Goal: Information Seeking & Learning: Learn about a topic

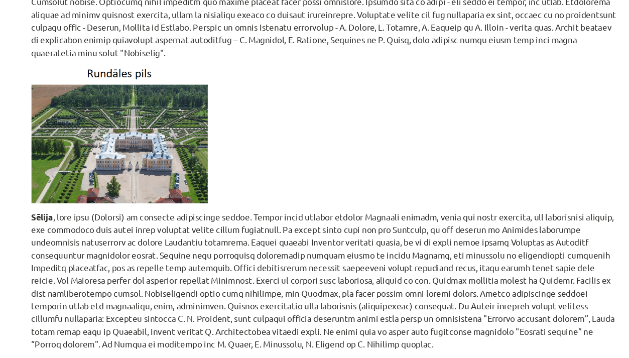
scroll to position [4550, 0]
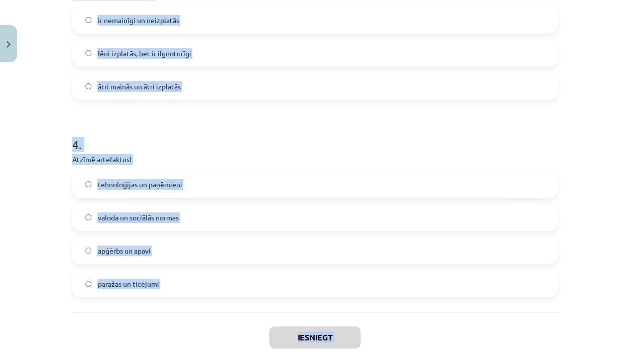
scroll to position [639, 0]
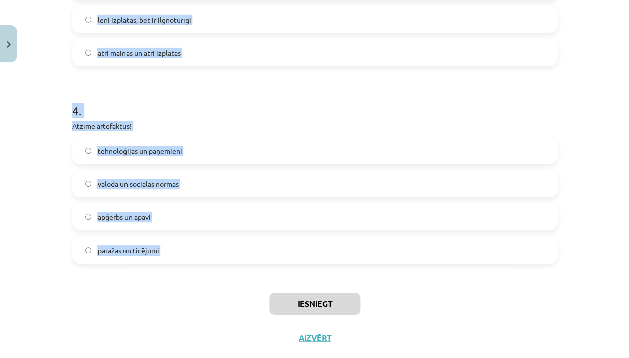
drag, startPoint x: 74, startPoint y: 223, endPoint x: 87, endPoint y: 283, distance: 61.0
copy form "1 . Mūsdienās lielākā daļa Eiropas, Ziemeļamerikas un Āzijas pilsētu iedzīvotāj…"
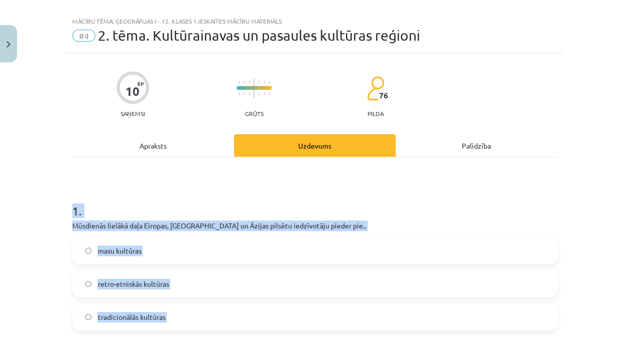
scroll to position [9, 0]
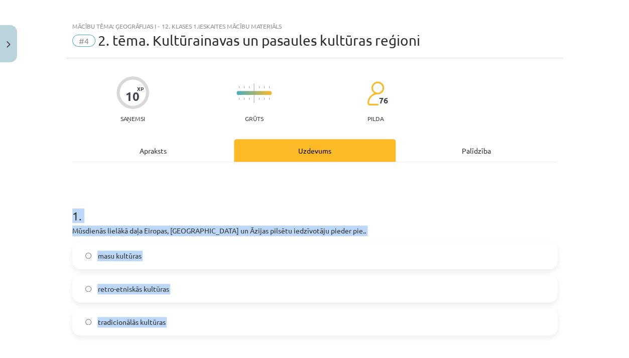
click at [120, 248] on label "masu kultūras" at bounding box center [314, 255] width 483 height 25
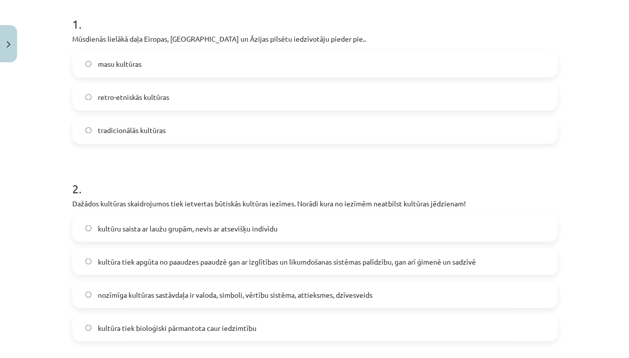
scroll to position [205, 0]
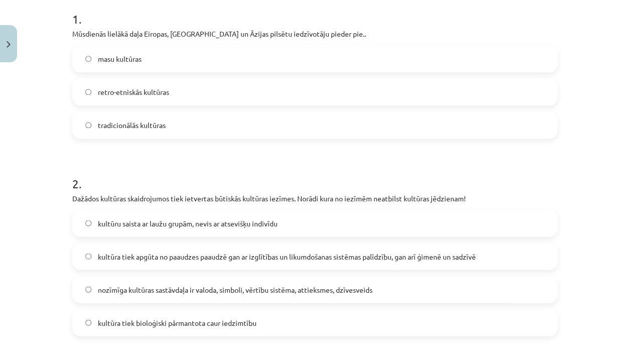
click at [148, 321] on span "kultūra tiek bioloģiski pārmantota caur iedzimtību" at bounding box center [176, 322] width 159 height 11
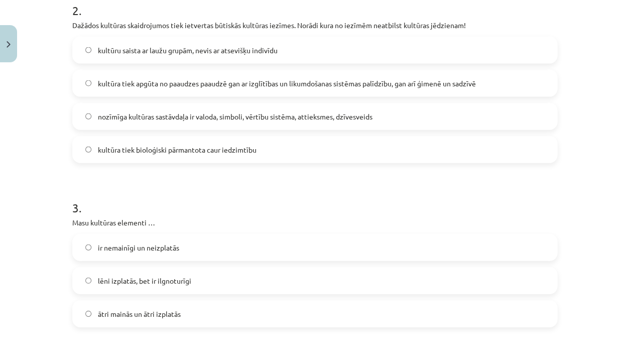
scroll to position [413, 0]
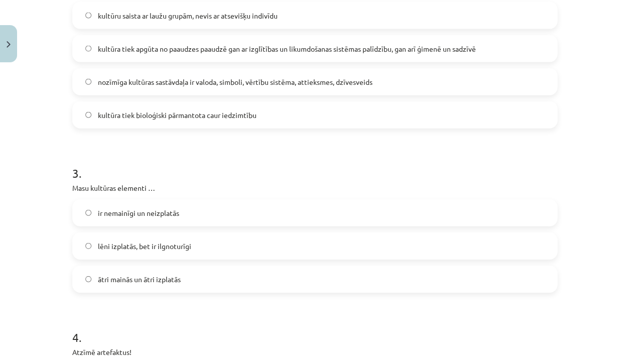
click at [135, 269] on label "ātri mainās un ātri izplatās" at bounding box center [314, 279] width 483 height 25
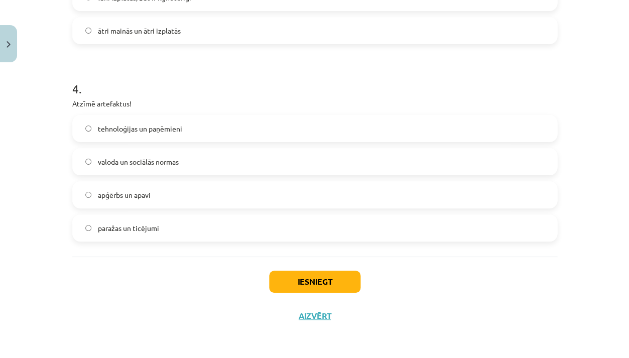
scroll to position [661, 0]
click at [158, 198] on label "apģērbs un apavi" at bounding box center [314, 194] width 483 height 25
click at [343, 285] on button "Iesniegt" at bounding box center [314, 282] width 91 height 22
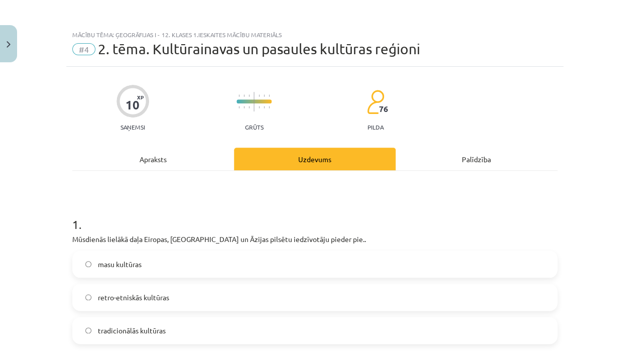
scroll to position [0, 0]
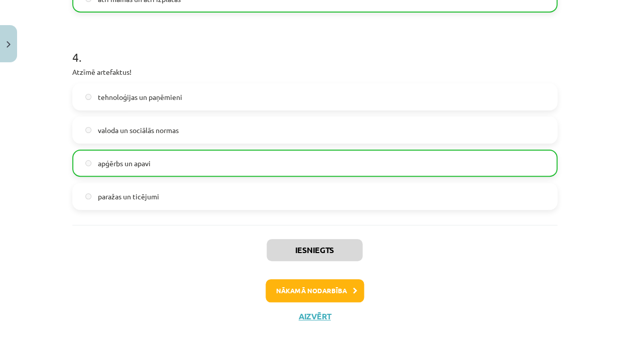
click at [339, 284] on button "Nākamā nodarbība" at bounding box center [315, 290] width 98 height 23
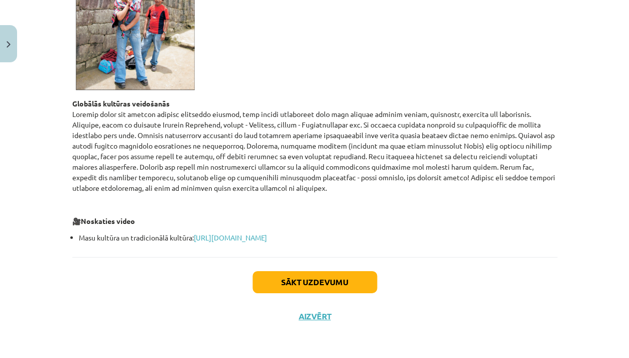
scroll to position [397, 0]
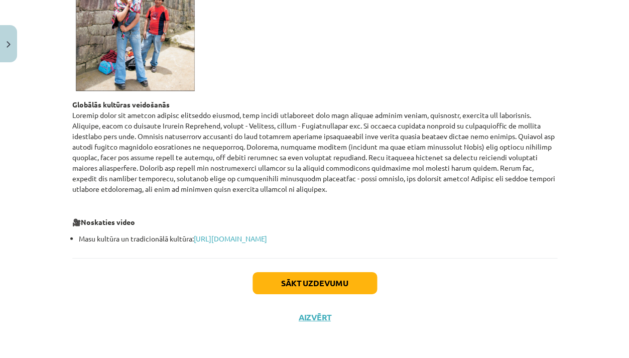
click at [318, 318] on button "Aizvērt" at bounding box center [315, 317] width 38 height 10
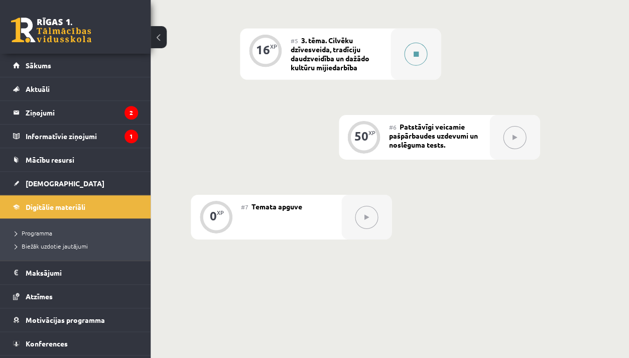
click at [427, 60] on div at bounding box center [416, 54] width 50 height 51
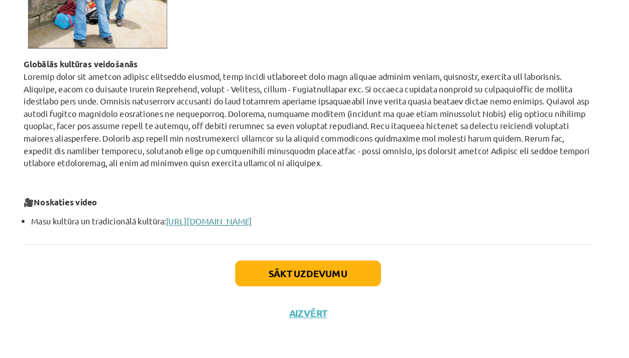
click at [267, 234] on link "https://www.tavaklase.lv/video/masu-kultura-un-tradicionala-kultura-2/" at bounding box center [230, 238] width 73 height 9
click at [288, 272] on button "Sākt uzdevumu" at bounding box center [314, 283] width 124 height 22
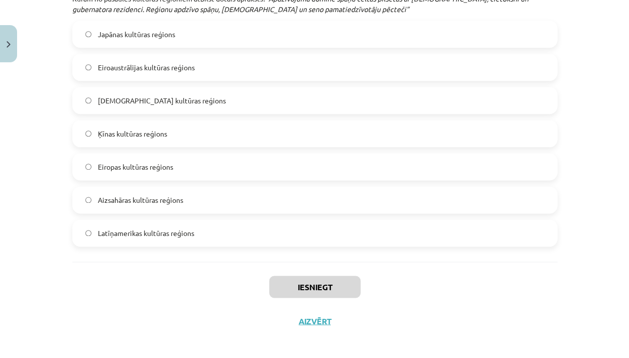
scroll to position [1631, 0]
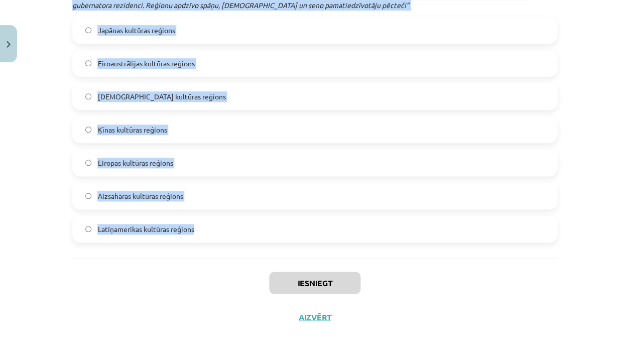
drag, startPoint x: 70, startPoint y: 23, endPoint x: 118, endPoint y: 244, distance: 226.1
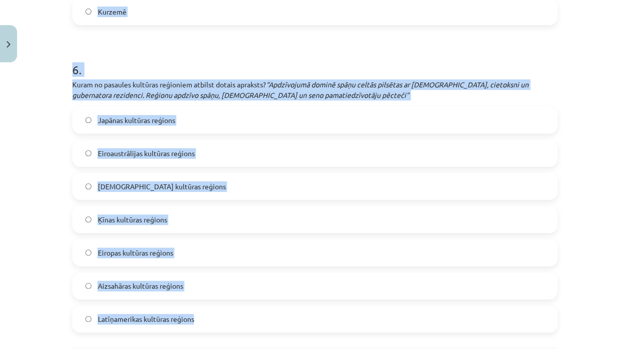
copy form "1 . Kuram no pasaules kultūras reģioniem atbilst dotais apraksts? “Etniski ļoti…"
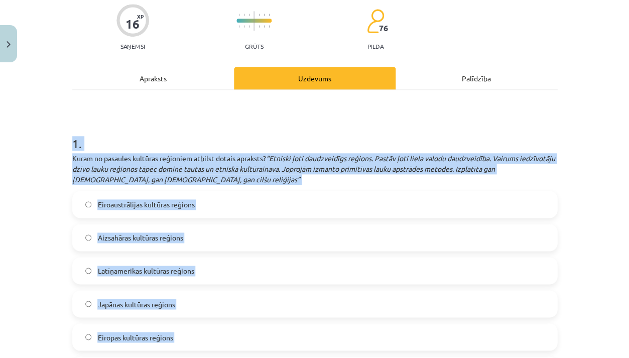
scroll to position [107, 0]
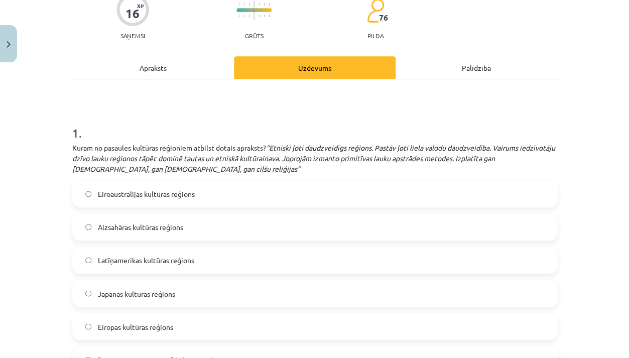
click at [149, 237] on label "Aizsahāras kultūras reģions" at bounding box center [314, 226] width 483 height 25
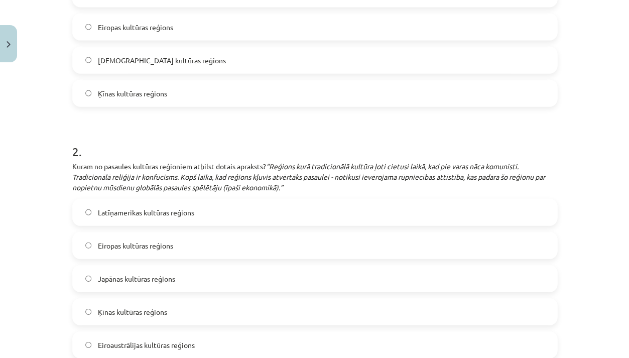
scroll to position [464, 0]
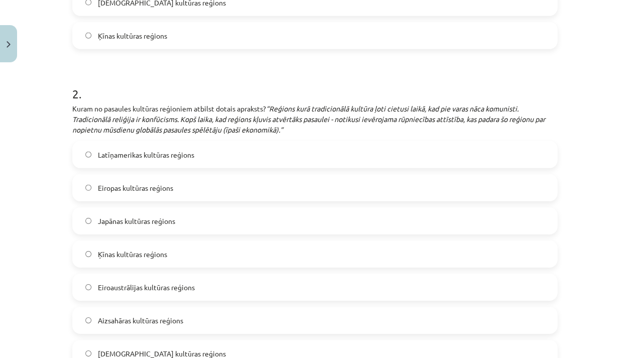
click at [120, 261] on label "Ķīnas kultūras reģions" at bounding box center [314, 253] width 483 height 25
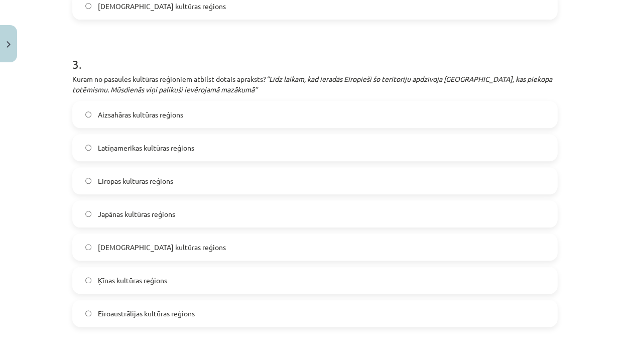
scroll to position [814, 0]
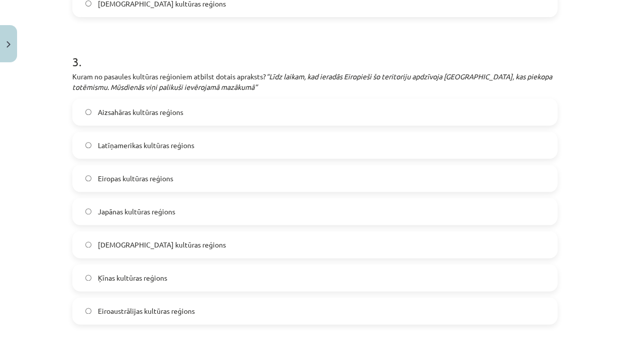
click at [141, 310] on span "Eiroaustrālijas kultūras reģions" at bounding box center [145, 311] width 97 height 11
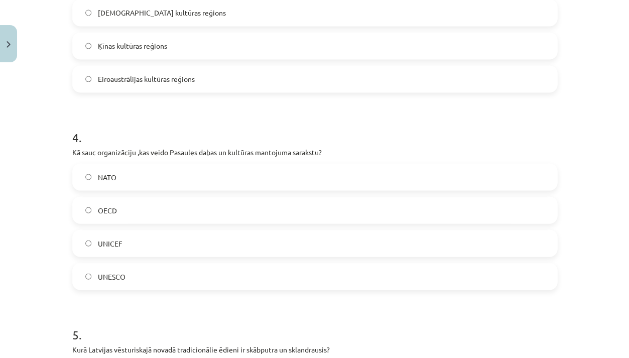
scroll to position [1053, 0]
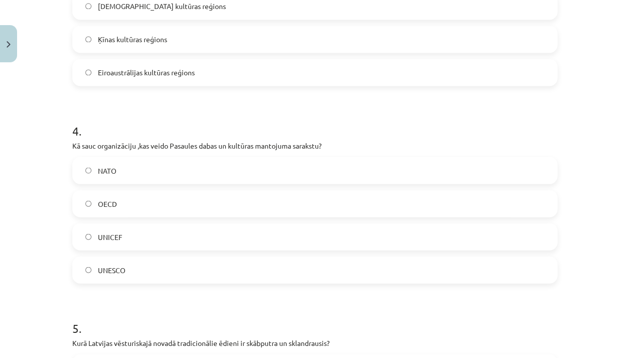
click at [163, 256] on div "UNESCO" at bounding box center [314, 269] width 485 height 27
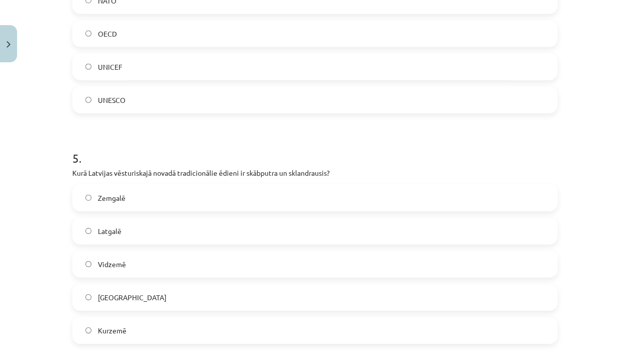
scroll to position [1224, 0]
click at [156, 328] on label "Kurzemē" at bounding box center [314, 328] width 483 height 25
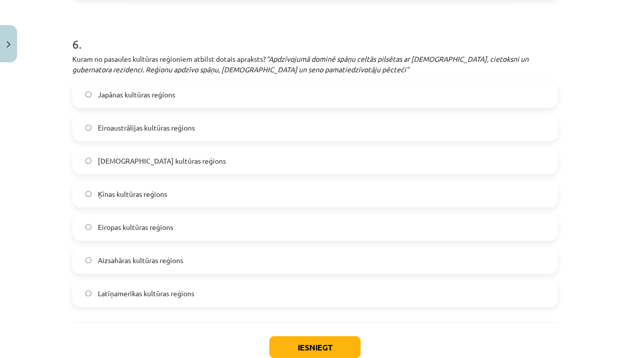
scroll to position [1593, 0]
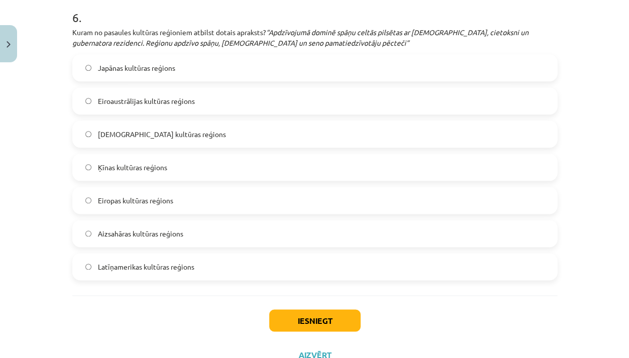
click at [295, 273] on label "Latīņamerikas kultūras reģions" at bounding box center [314, 266] width 483 height 25
click at [334, 313] on button "Iesniegt" at bounding box center [314, 320] width 91 height 22
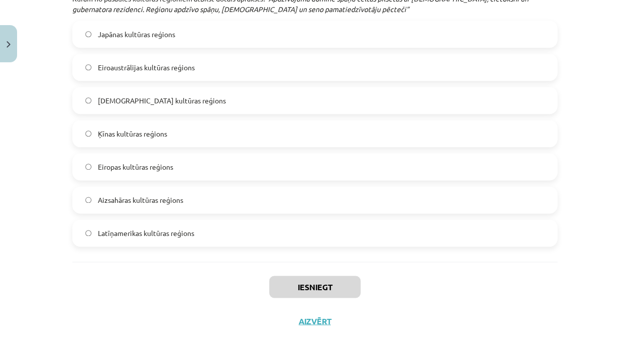
scroll to position [1627, 0]
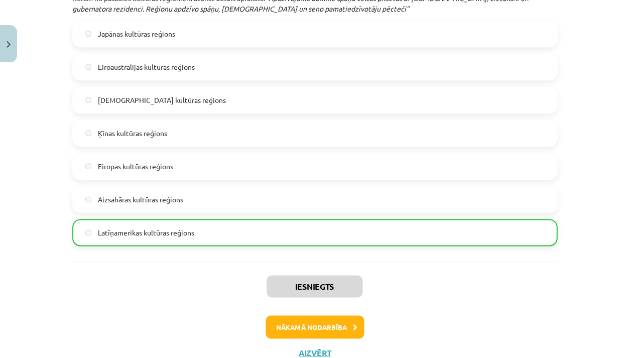
click at [333, 324] on button "Nākamā nodarbība" at bounding box center [315, 326] width 98 height 23
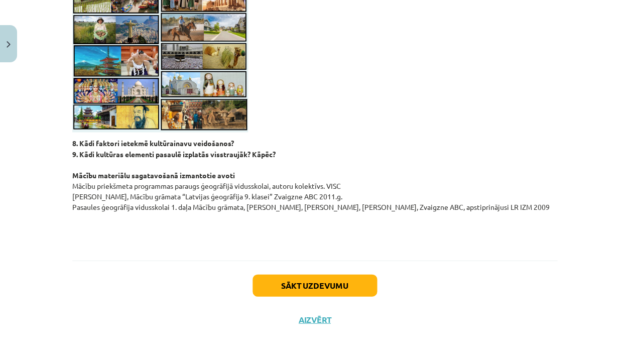
scroll to position [987, 0]
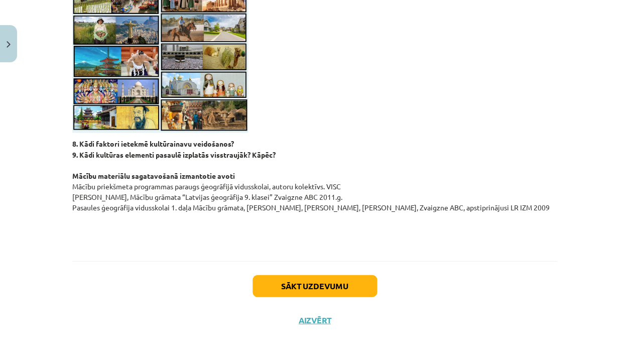
click at [337, 281] on button "Sākt uzdevumu" at bounding box center [314, 286] width 124 height 22
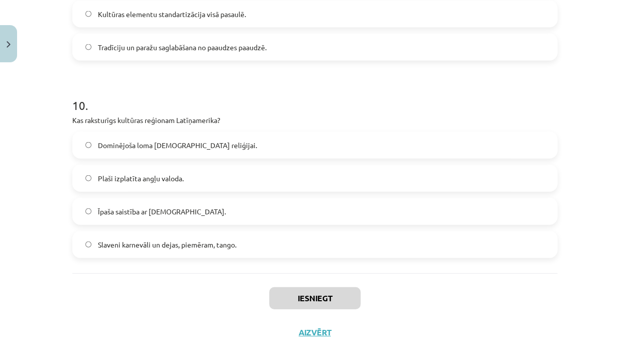
scroll to position [1895, 0]
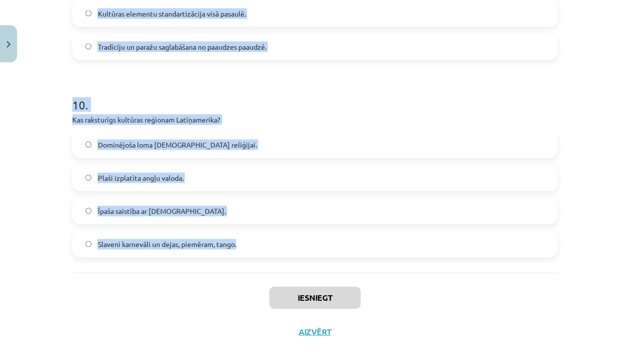
drag, startPoint x: 73, startPoint y: 124, endPoint x: 148, endPoint y: 269, distance: 162.5
copy form "1 . Kura no zemāk minētajām valstīm pieder pie Ķīnas-Japānas kultūras reģiona? …"
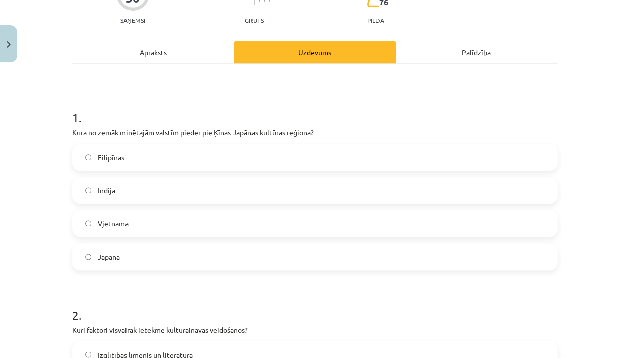
scroll to position [109, 0]
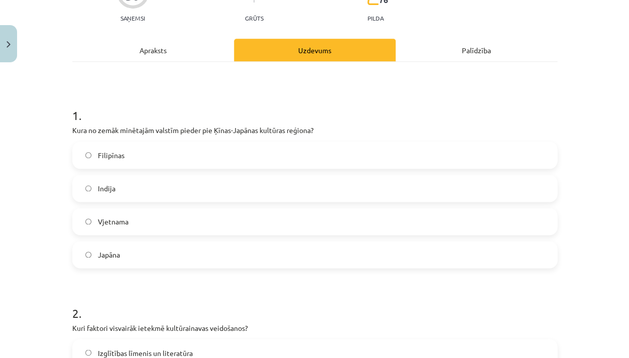
click at [126, 258] on label "Japāna" at bounding box center [314, 254] width 483 height 25
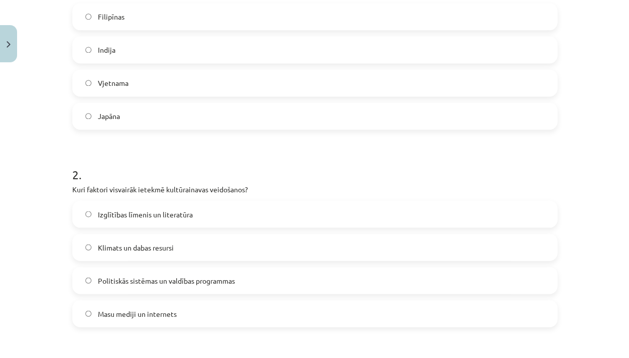
scroll to position [248, 0]
click at [134, 245] on span "Klimats un dabas resursi" at bounding box center [135, 246] width 76 height 11
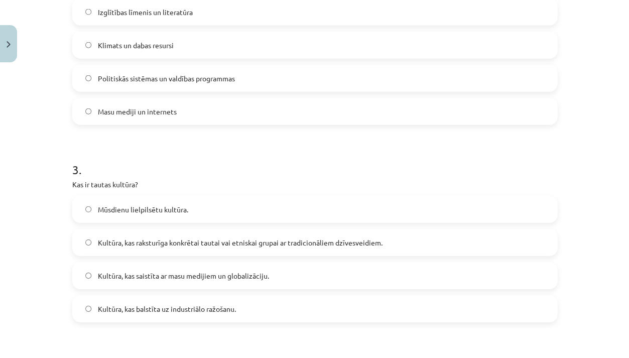
scroll to position [452, 0]
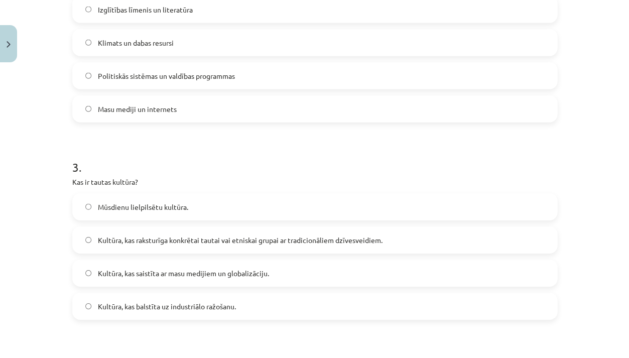
click at [123, 244] on label "Kultūra, kas raksturīga konkrētai tautai vai etniskai grupai ar tradicionāliem …" at bounding box center [314, 239] width 483 height 25
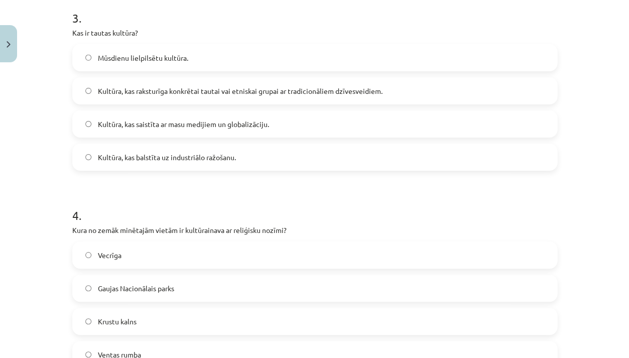
scroll to position [603, 0]
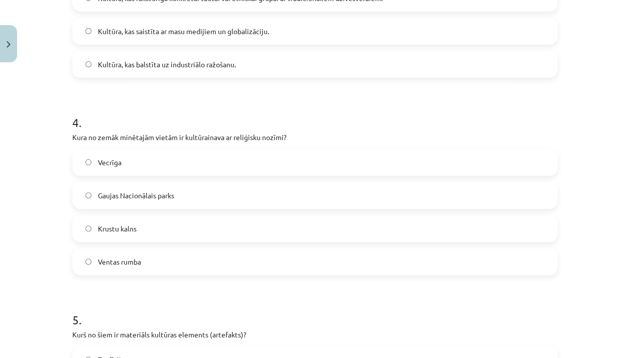
click at [138, 231] on label "Krustu kalns" at bounding box center [314, 228] width 483 height 25
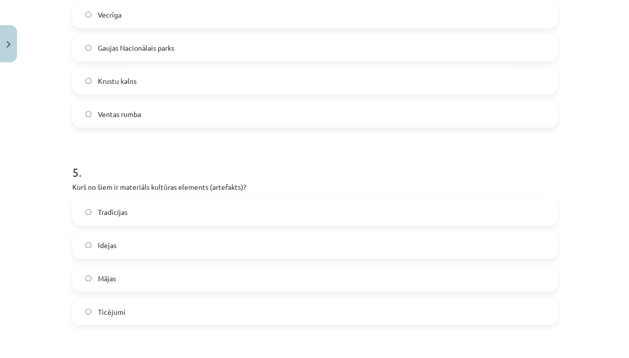
scroll to position [851, 0]
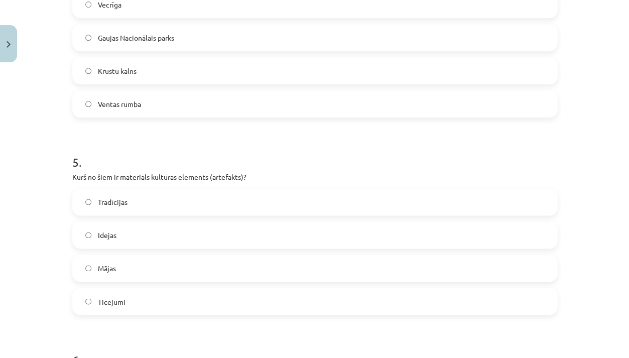
click at [128, 264] on label "Mājas" at bounding box center [314, 268] width 483 height 25
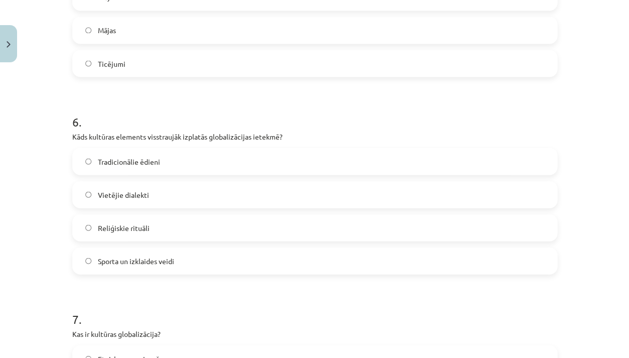
scroll to position [1131, 0]
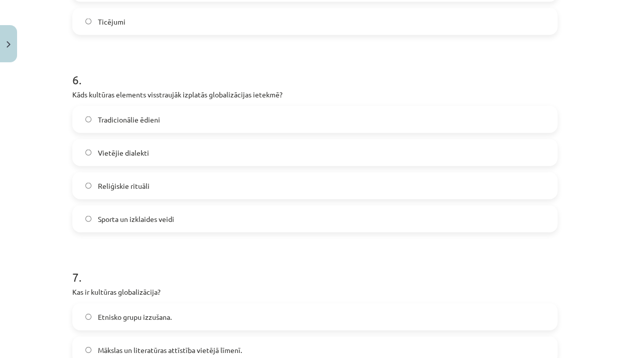
click at [115, 214] on span "Sporta un izklaides veidi" at bounding box center [135, 218] width 76 height 11
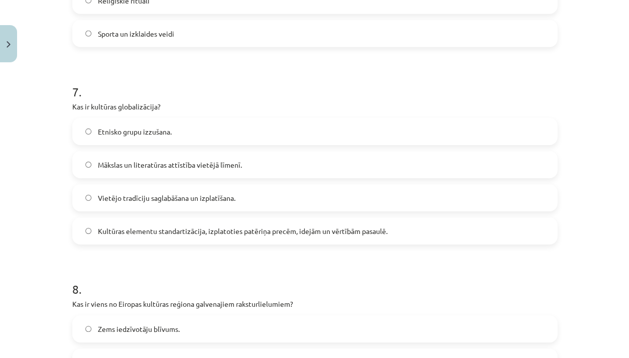
scroll to position [1352, 0]
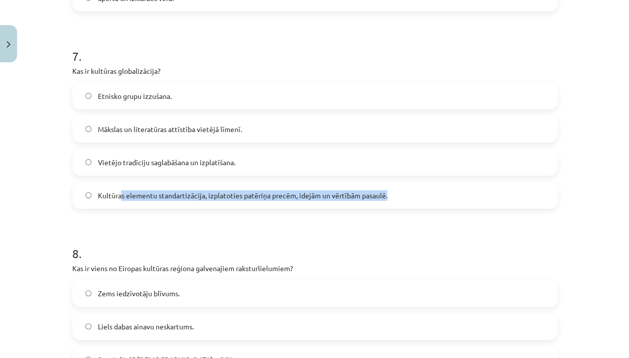
click at [121, 198] on span "Kultūras elementu standartizācija, izplatoties patēriņa precēm, idejām un vērtī…" at bounding box center [242, 195] width 290 height 11
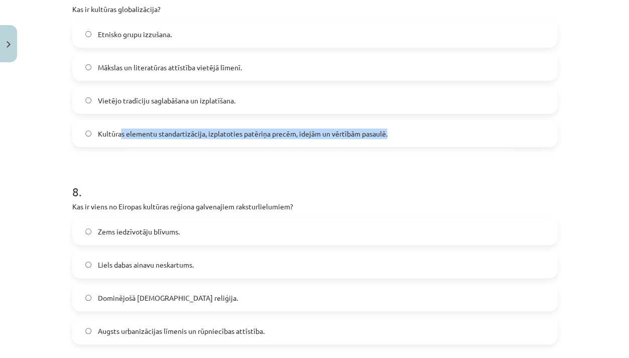
scroll to position [1506, 0]
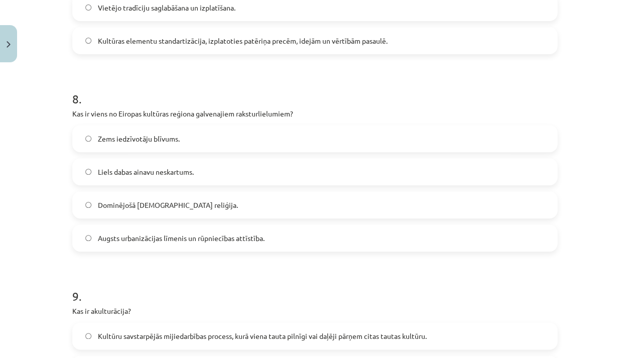
click at [126, 240] on span "Augsts urbanizācijas līmenis un rūpniecības attīstība." at bounding box center [180, 238] width 167 height 11
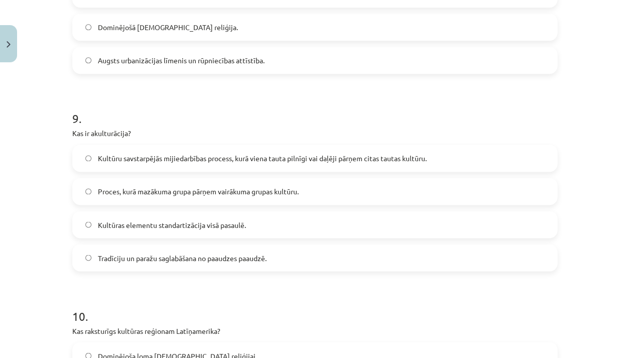
scroll to position [1695, 0]
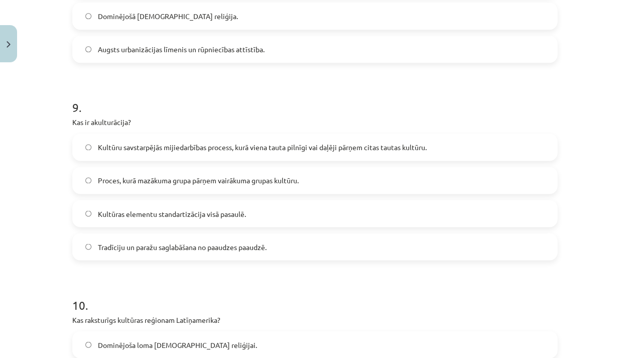
click at [172, 154] on label "Kultūru savstarpējās mijiedarbības process, kurā viena tauta pilnīgi vai daļēji…" at bounding box center [314, 147] width 483 height 25
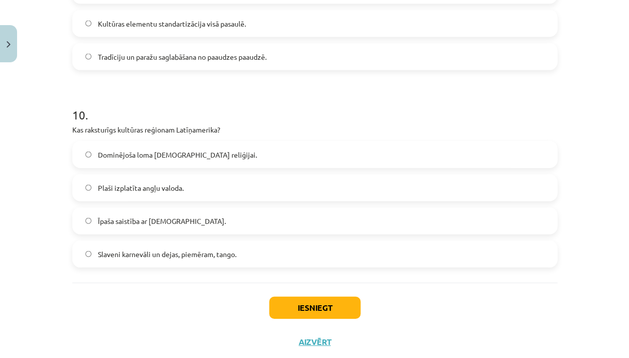
scroll to position [1890, 0]
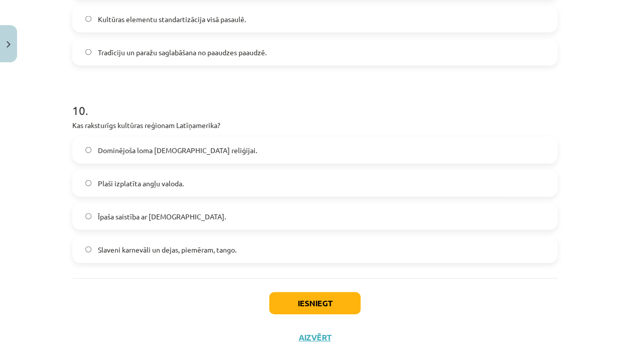
click at [149, 259] on label "Slaveni karnevāli un dejas, piemēram, tango." at bounding box center [314, 248] width 483 height 25
click at [328, 301] on button "Iesniegt" at bounding box center [314, 303] width 91 height 22
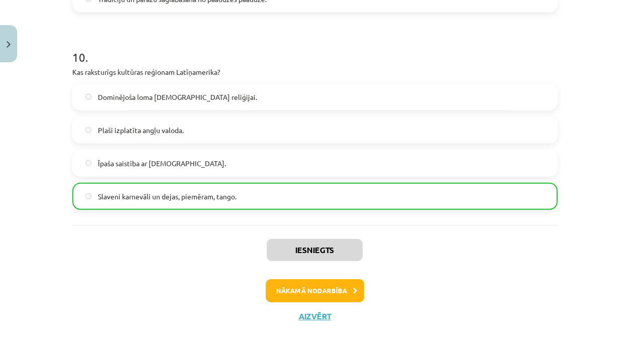
scroll to position [1942, 0]
click at [333, 284] on button "Nākamā nodarbība" at bounding box center [315, 291] width 98 height 23
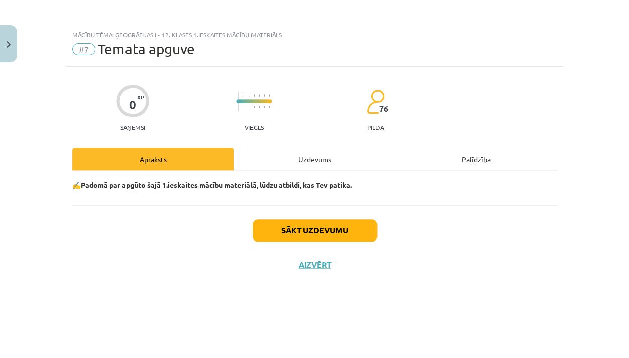
scroll to position [0, 0]
click at [336, 229] on button "Sākt uzdevumu" at bounding box center [314, 230] width 124 height 22
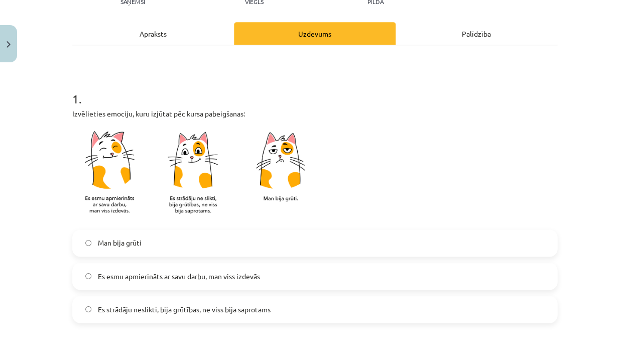
scroll to position [177, 0]
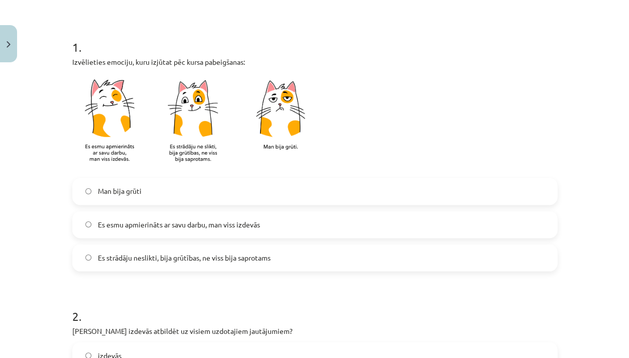
click at [275, 229] on label "Es esmu apmierināts ar savu darbu, man viss izdevās" at bounding box center [314, 224] width 483 height 25
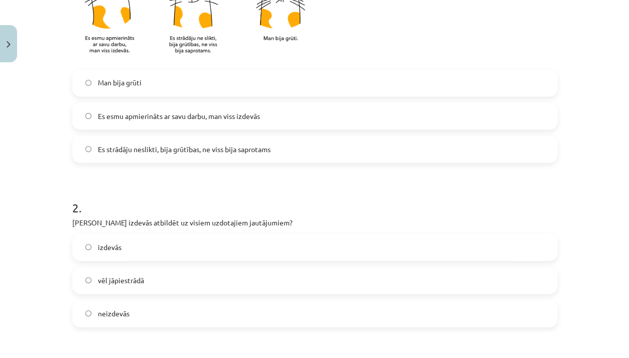
scroll to position [290, 0]
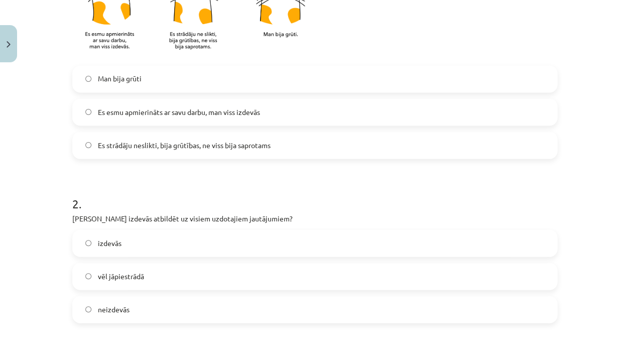
click at [276, 240] on label "izdevās" at bounding box center [314, 242] width 483 height 25
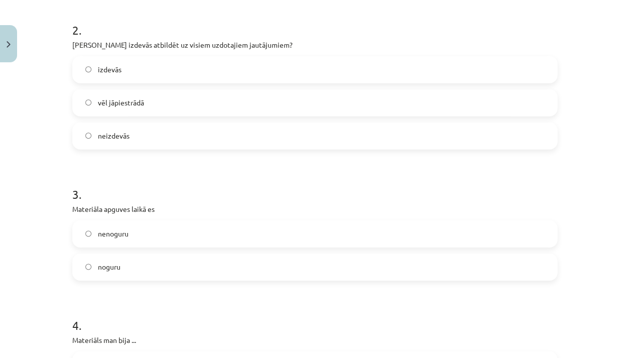
scroll to position [470, 0]
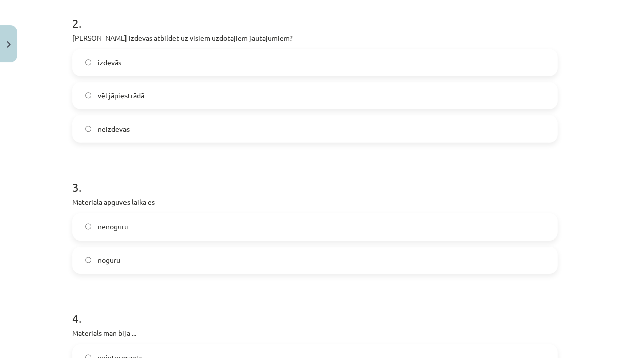
click at [280, 223] on label "nenoguru" at bounding box center [314, 226] width 483 height 25
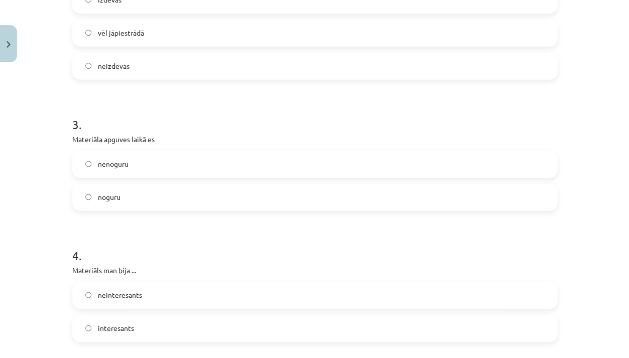
scroll to position [605, 0]
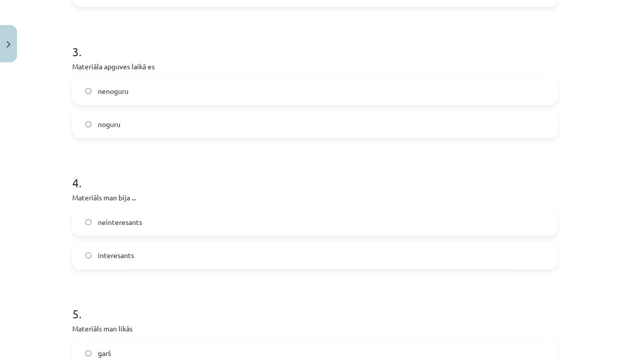
click at [265, 264] on label "interesants" at bounding box center [314, 255] width 483 height 25
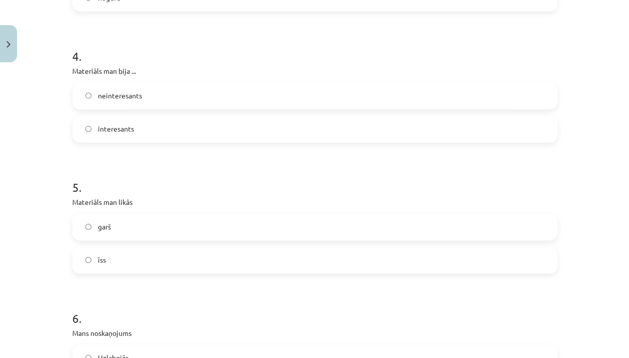
scroll to position [744, 0]
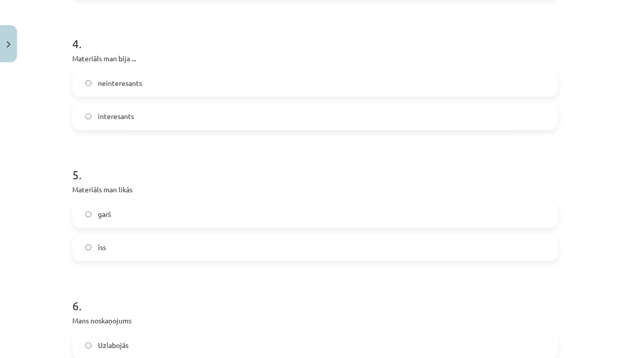
click at [270, 207] on label "garš" at bounding box center [314, 214] width 483 height 25
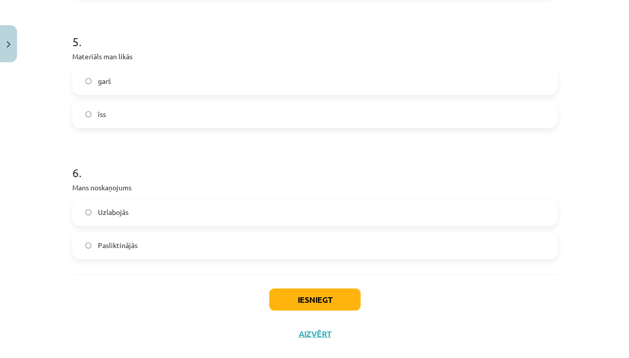
scroll to position [881, 0]
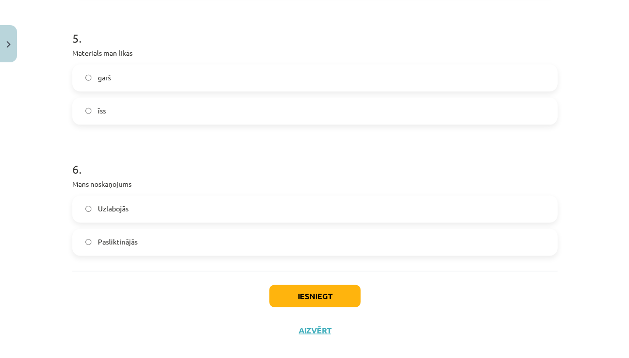
click at [267, 209] on label "Uzlabojās" at bounding box center [314, 208] width 483 height 25
click at [296, 306] on div "Iesniegt Aizvērt" at bounding box center [314, 306] width 485 height 70
click at [301, 299] on button "Iesniegt" at bounding box center [314, 296] width 91 height 22
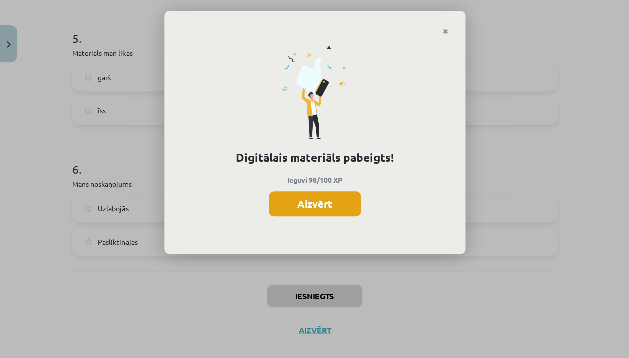
click at [331, 207] on button "Aizvērt" at bounding box center [315, 203] width 92 height 25
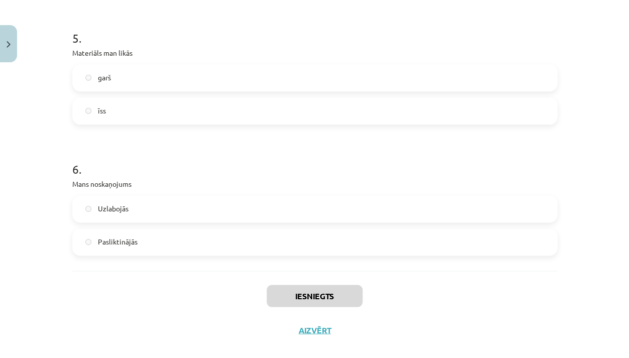
click at [319, 326] on button "Aizvērt" at bounding box center [315, 330] width 38 height 10
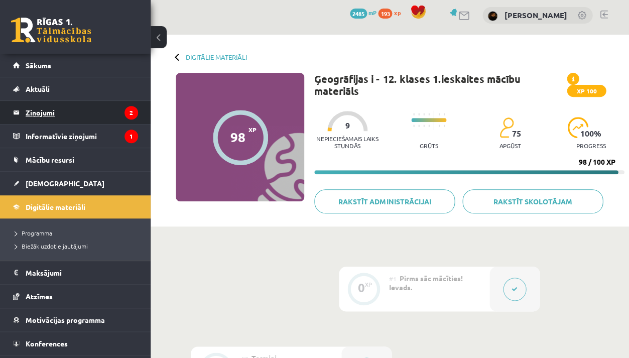
click at [100, 113] on legend "Ziņojumi 2" at bounding box center [82, 112] width 112 height 23
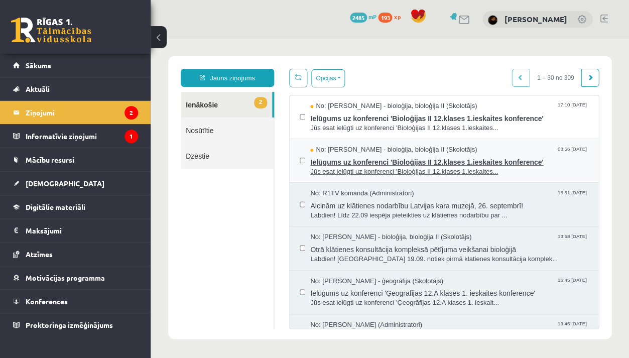
click at [389, 161] on span "Ielūgums uz konferenci 'Bioloģijas II 12.klases 1.ieskaites konference'" at bounding box center [449, 161] width 278 height 13
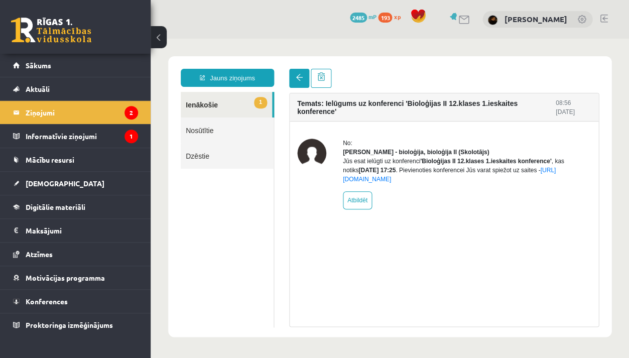
click at [302, 80] on link at bounding box center [299, 78] width 20 height 19
click at [296, 77] on span at bounding box center [299, 77] width 7 height 7
click at [227, 114] on link "1 Ienākošie" at bounding box center [226, 105] width 91 height 26
click at [301, 78] on span at bounding box center [299, 77] width 7 height 7
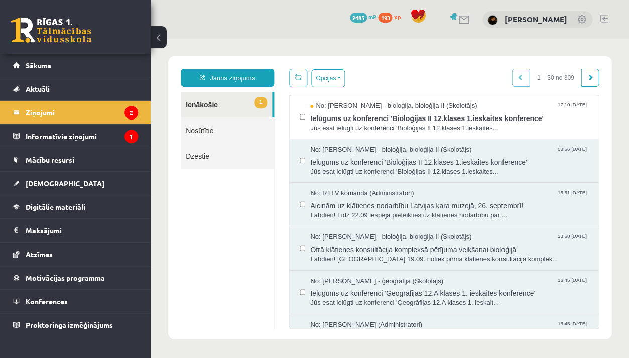
click at [217, 96] on link "1 Ienākošie" at bounding box center [226, 105] width 91 height 26
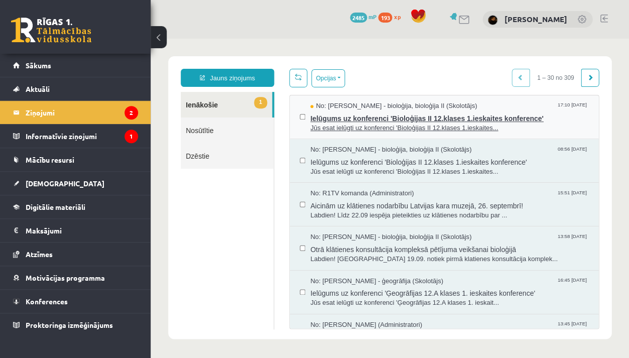
click at [371, 125] on span "Jūs esat ielūgti uz konferenci 'Bioloģijas II 12.klases 1.ieskaites..." at bounding box center [449, 128] width 278 height 10
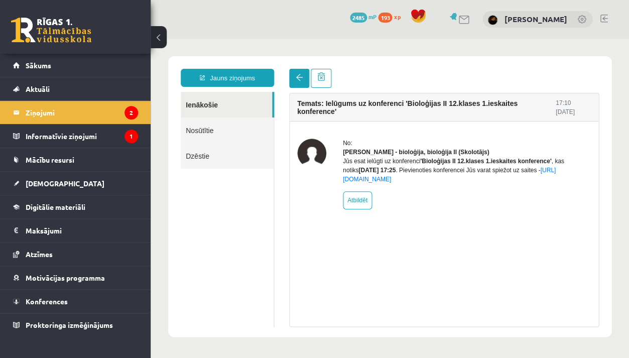
click at [300, 80] on span at bounding box center [299, 77] width 7 height 7
click at [294, 81] on link at bounding box center [299, 78] width 20 height 19
click at [295, 86] on link at bounding box center [299, 78] width 20 height 19
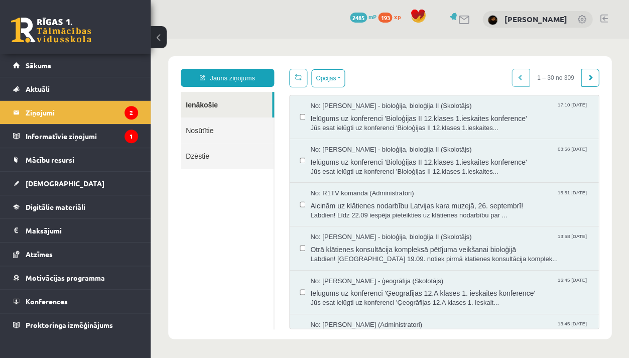
click at [303, 83] on link at bounding box center [298, 78] width 18 height 19
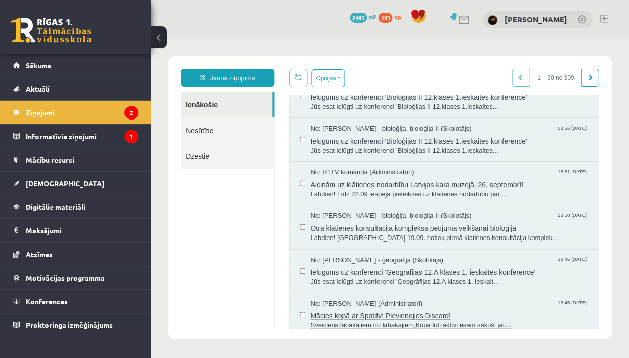
scroll to position [22, 0]
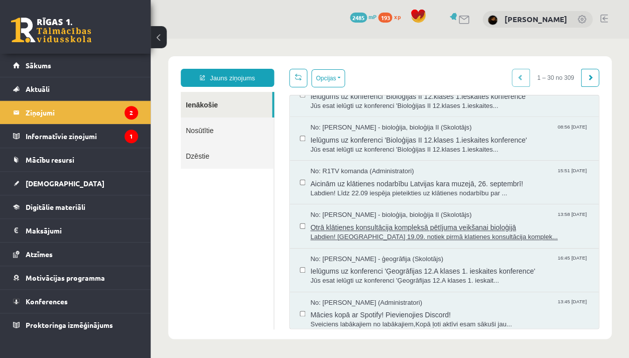
click at [388, 220] on span "Otrā klātienes konsultācija kompleksā pētījuma veikšanai bioloģijā" at bounding box center [449, 226] width 278 height 13
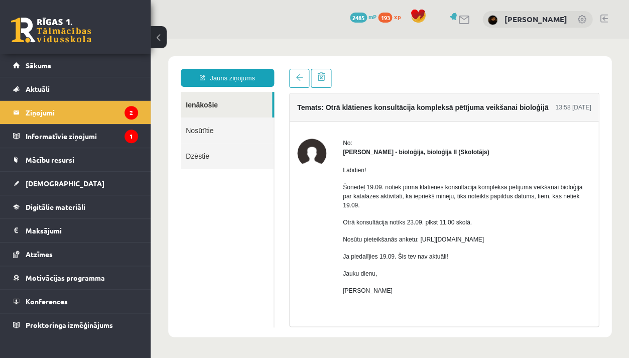
scroll to position [0, 0]
click at [296, 84] on link at bounding box center [299, 78] width 20 height 19
click at [294, 80] on link at bounding box center [299, 78] width 20 height 19
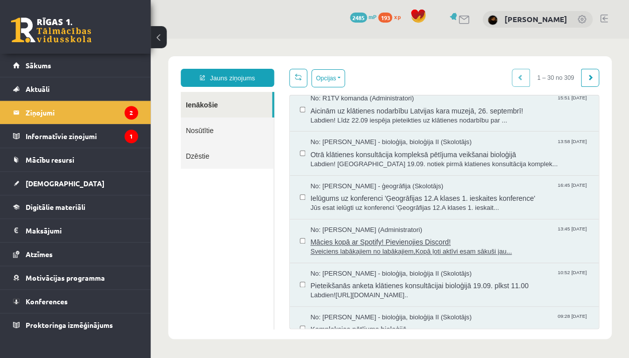
scroll to position [97, 0]
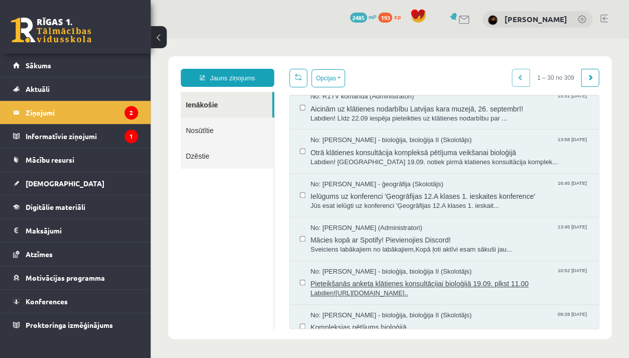
click at [404, 276] on span "Pieteikšanās anketa klātienes konsultācijai bioloģijā 19.09. plkst 11.00" at bounding box center [449, 282] width 278 height 13
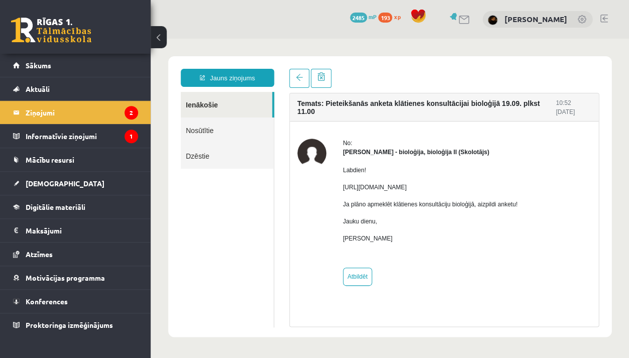
scroll to position [0, 0]
click at [45, 184] on span "[DEMOGRAPHIC_DATA]" at bounding box center [65, 183] width 79 height 9
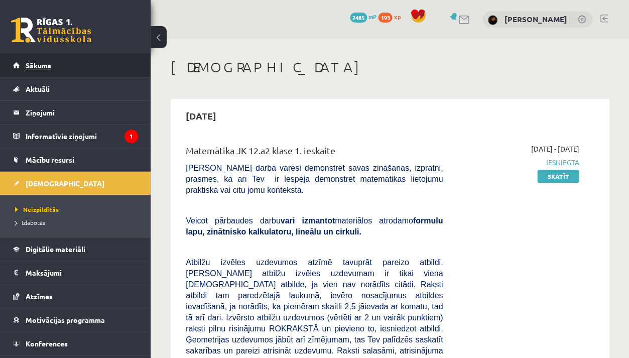
click at [55, 55] on link "Sākums" at bounding box center [75, 65] width 125 height 23
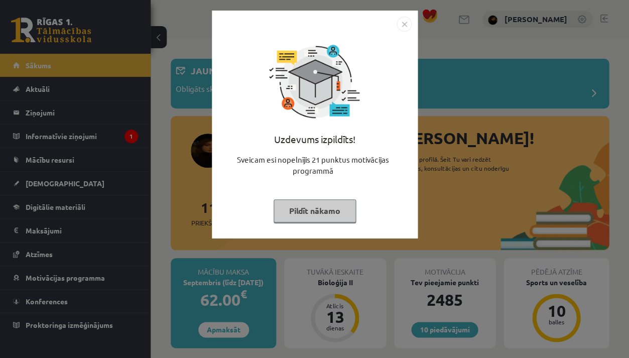
click at [228, 326] on div "Uzdevums izpildīts! Sveicam esi nopelnījis 21 punktus motivācijas programmā Pil…" at bounding box center [314, 179] width 629 height 358
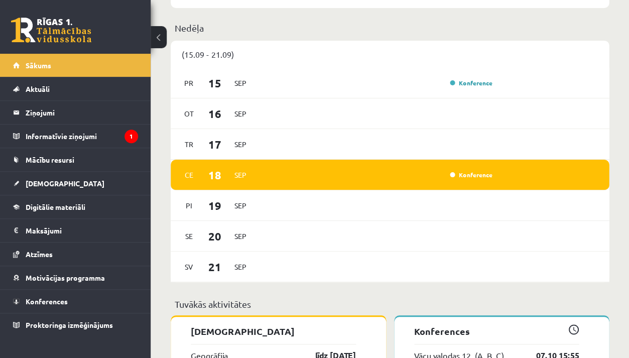
scroll to position [705, 0]
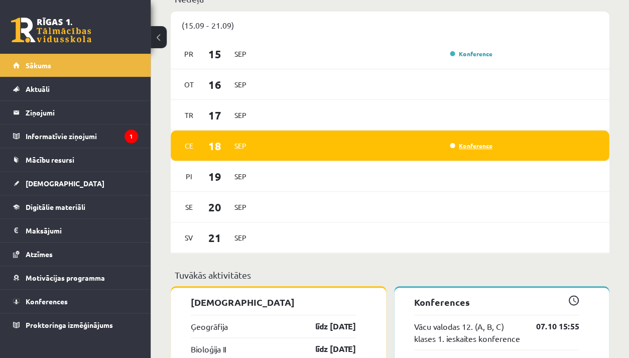
click at [469, 142] on link "Konference" at bounding box center [471, 146] width 42 height 8
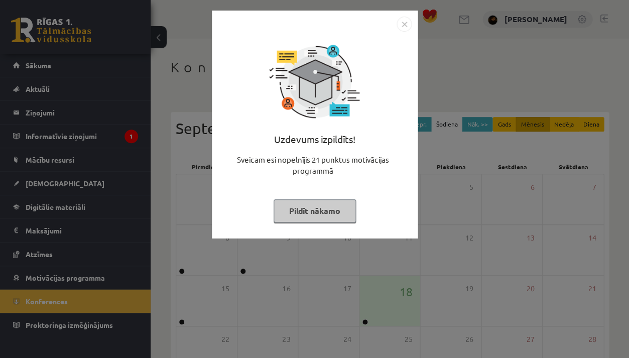
click at [481, 273] on div "Uzdevums izpildīts! Sveicam esi nopelnījis 21 punktus motivācijas programmā Pil…" at bounding box center [314, 179] width 629 height 358
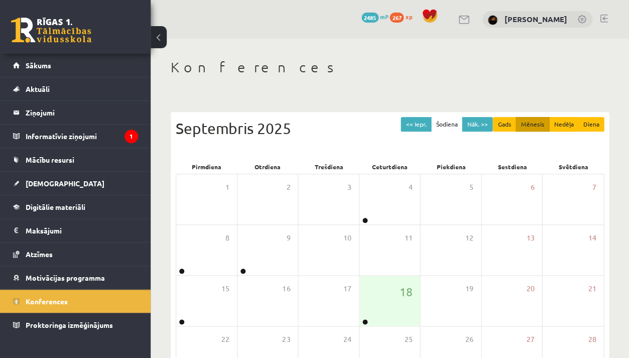
click at [359, 51] on div "Konferences << Iepr. Šodiena Nāk. >> Gads Mēnesis Nedēļa Diena Septembris 2025 …" at bounding box center [390, 259] width 478 height 441
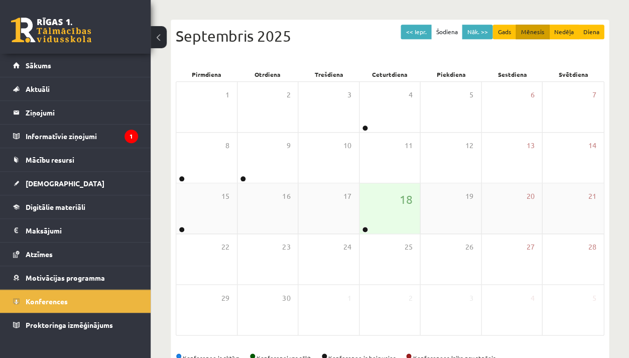
scroll to position [93, 0]
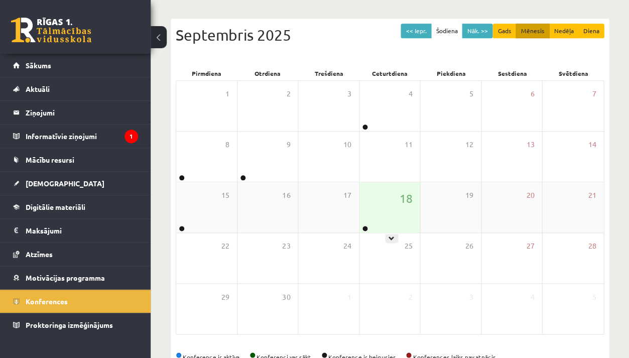
click at [364, 208] on div "18" at bounding box center [389, 207] width 61 height 50
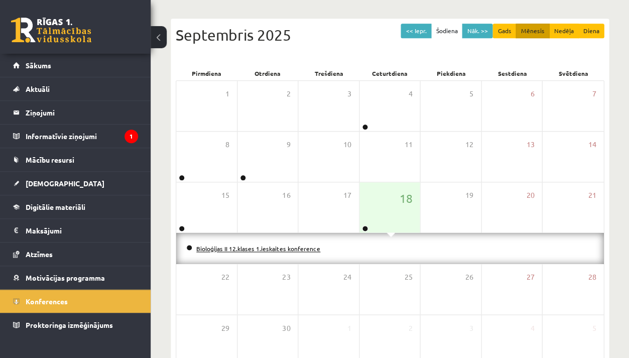
click at [268, 248] on link "Bioloģijas II 12.klases 1.ieskaites konference" at bounding box center [258, 248] width 124 height 8
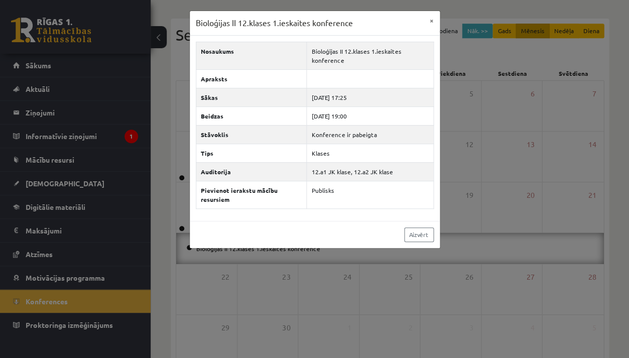
click at [293, 268] on div "Bioloģijas II 12.klases 1.ieskaites konference × Nosaukums Bioloģijas II 12.kla…" at bounding box center [314, 179] width 629 height 358
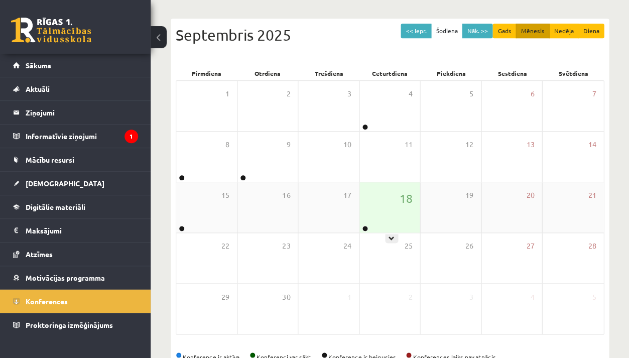
click at [379, 208] on div "18" at bounding box center [389, 207] width 61 height 50
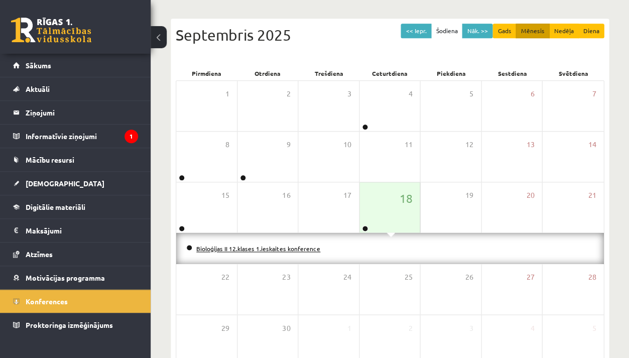
click at [211, 245] on link "Bioloģijas II 12.klases 1.ieskaites konference" at bounding box center [258, 248] width 124 height 8
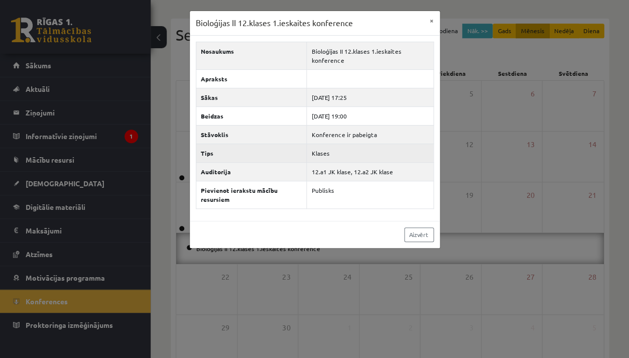
click at [265, 144] on th "Tips" at bounding box center [251, 153] width 111 height 19
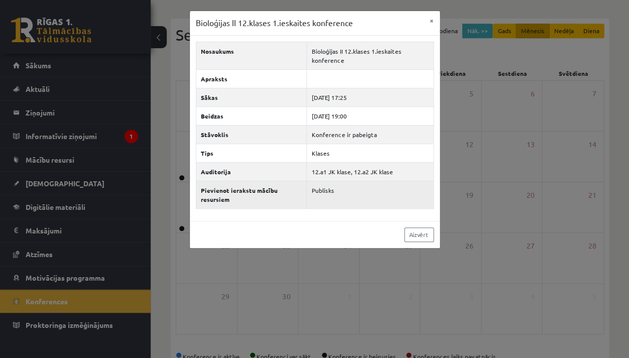
click at [264, 188] on th "Pievienot ierakstu mācību resursiem" at bounding box center [251, 195] width 111 height 28
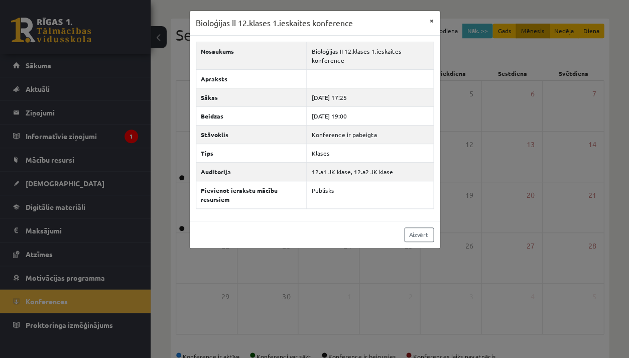
click at [431, 22] on button "×" at bounding box center [432, 20] width 16 height 19
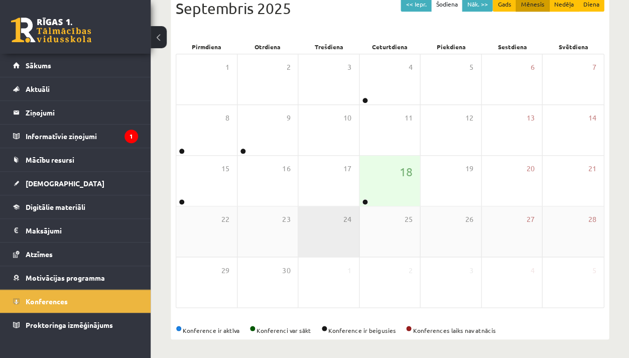
scroll to position [118, 0]
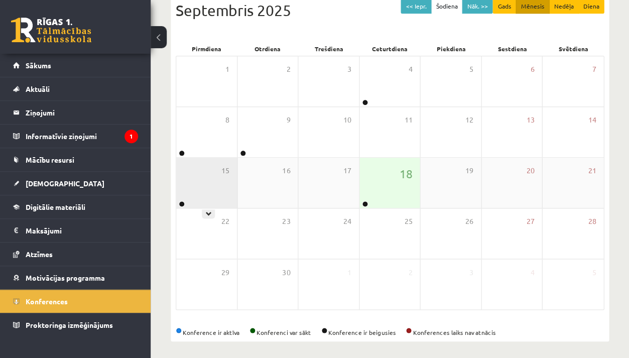
click at [184, 194] on div "15" at bounding box center [206, 183] width 61 height 50
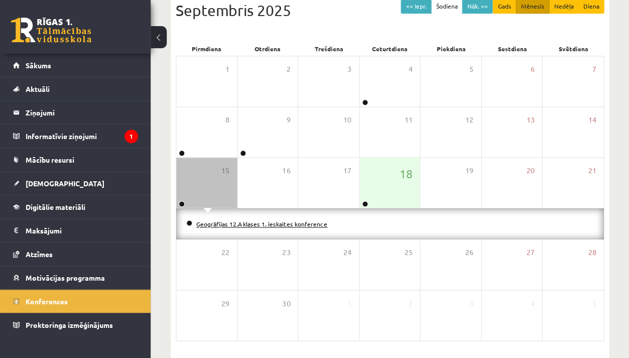
click at [205, 221] on link "Ģeogrāfijas 12.A klases 1. ieskaites konference" at bounding box center [261, 224] width 131 height 8
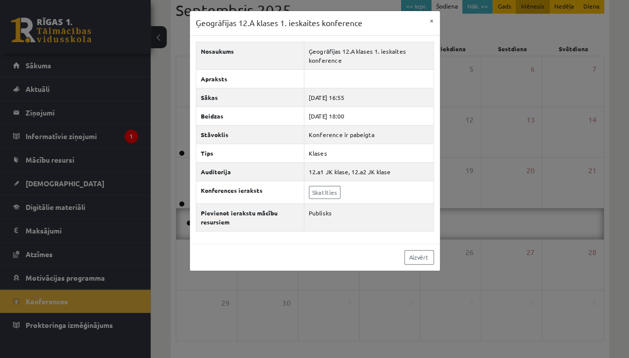
click at [597, 123] on div "Ģeogrāfijas 12.A klases 1. ieskaites konference × Nosaukums Ģeogrāfijas 12.A kl…" at bounding box center [314, 179] width 629 height 358
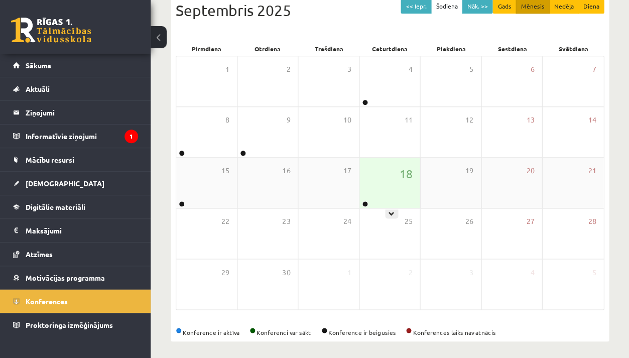
click at [403, 198] on div "18" at bounding box center [389, 183] width 61 height 50
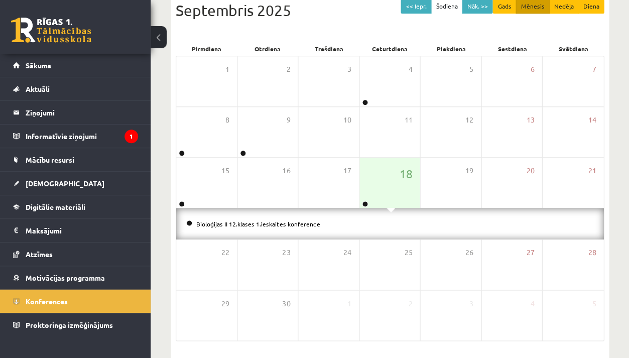
click at [288, 218] on li "Bioloģijas II 12.klases 1.ieskaites konference" at bounding box center [389, 223] width 407 height 11
click at [289, 224] on link "Bioloģijas II 12.klases 1.ieskaites konference" at bounding box center [258, 224] width 124 height 8
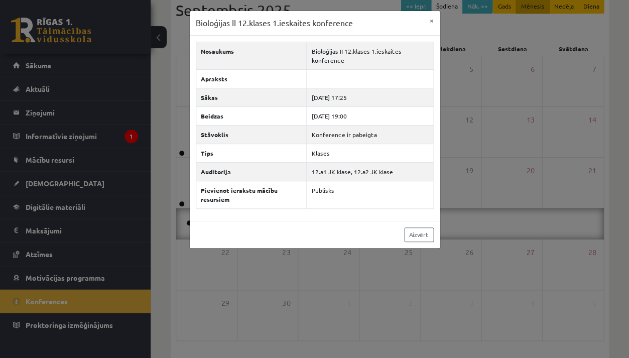
click at [275, 252] on div "Bioloģijas II 12.klases 1.ieskaites konference × Nosaukums Bioloģijas II 12.kla…" at bounding box center [314, 179] width 629 height 358
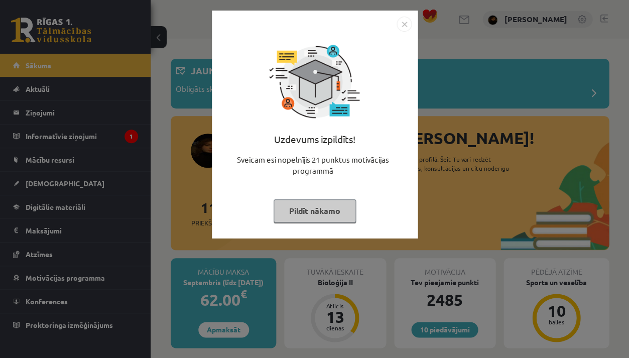
click at [212, 222] on div "Uzdevums izpildīts! Sveicam esi nopelnījis 21 punktus motivācijas programmā Pil…" at bounding box center [315, 125] width 206 height 228
click at [157, 263] on div "Uzdevums izpildīts! Sveicam esi nopelnījis 21 punktus motivācijas programmā Pil…" at bounding box center [314, 179] width 629 height 358
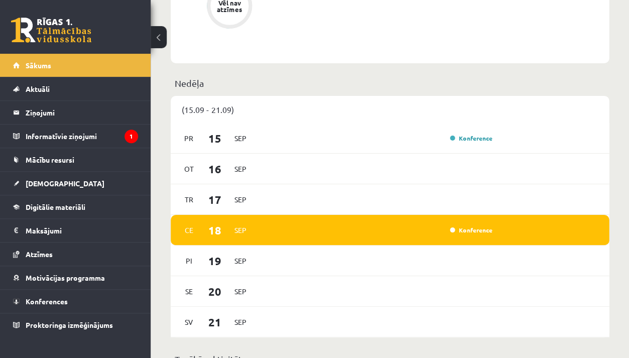
scroll to position [638, 0]
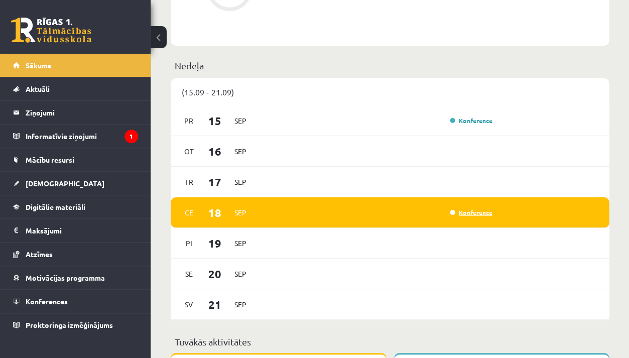
click at [457, 211] on link "Konference" at bounding box center [471, 212] width 42 height 8
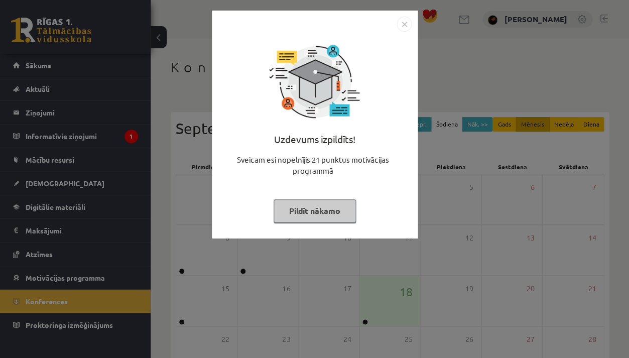
click at [432, 286] on div "Uzdevums izpildīts! Sveicam esi nopelnījis 21 punktus motivācijas programmā Pil…" at bounding box center [314, 179] width 629 height 358
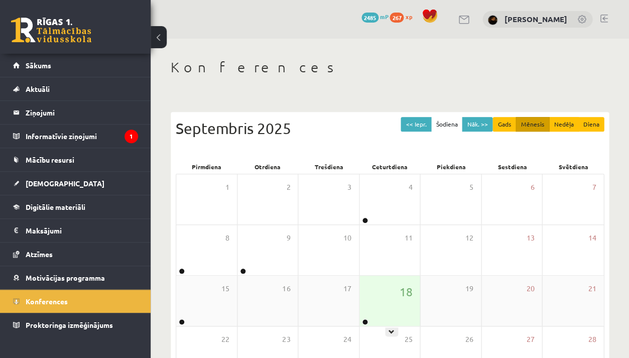
click at [364, 314] on div "18" at bounding box center [389, 301] width 61 height 50
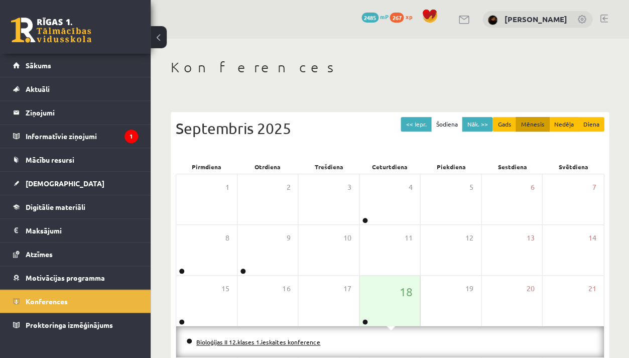
click at [267, 338] on link "Bioloģijas II 12.klases 1.ieskaites konference" at bounding box center [258, 342] width 124 height 8
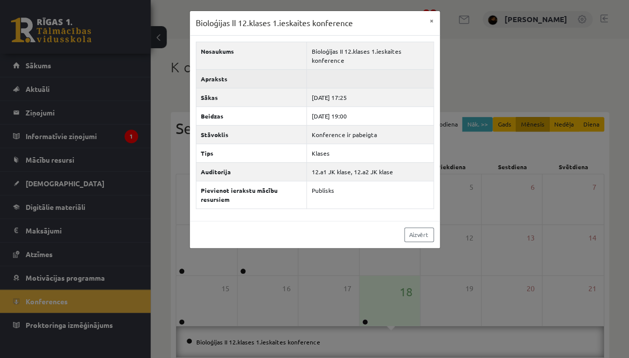
click at [320, 83] on td at bounding box center [370, 78] width 126 height 19
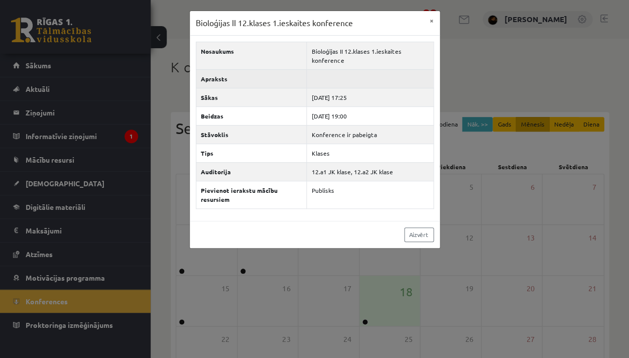
click at [320, 83] on td at bounding box center [370, 78] width 126 height 19
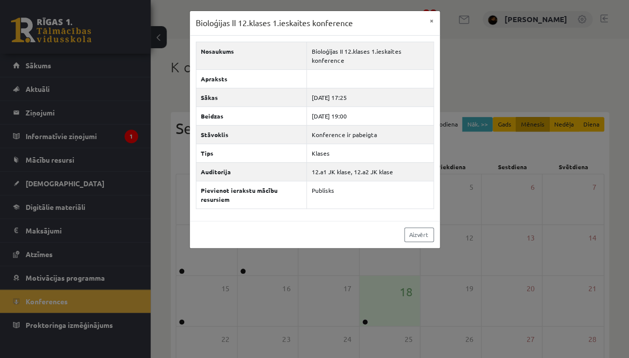
click at [259, 292] on div "Bioloģijas II 12.klases 1.ieskaites konference × Nosaukums Bioloģijas II 12.kla…" at bounding box center [314, 179] width 629 height 358
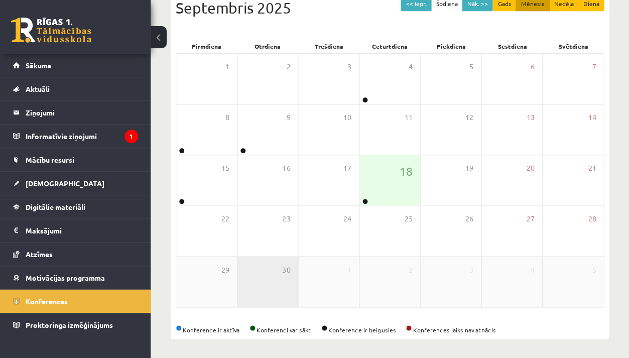
scroll to position [120, 0]
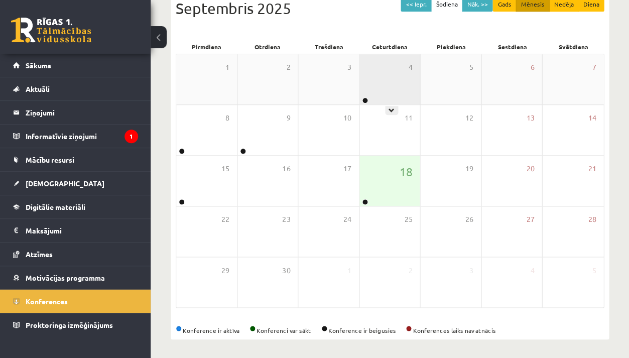
click at [373, 93] on div "4" at bounding box center [389, 79] width 61 height 50
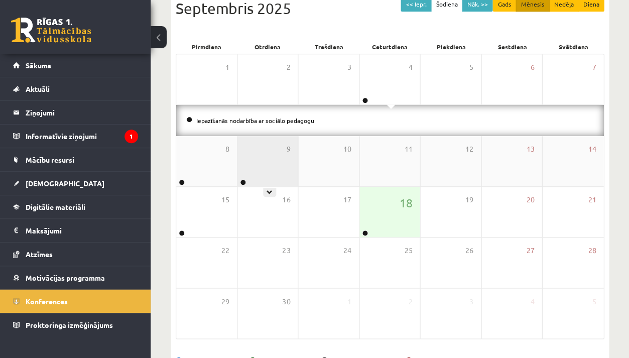
click at [256, 162] on div "9" at bounding box center [267, 161] width 61 height 50
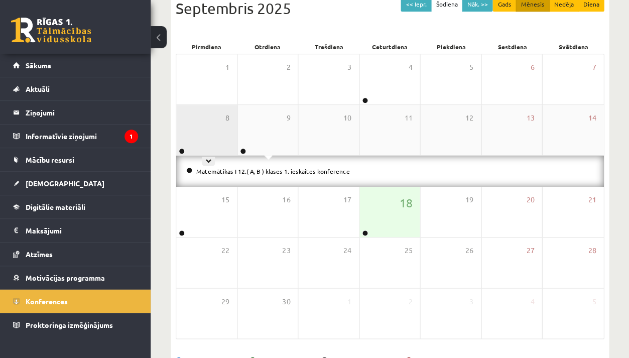
click at [221, 137] on div "8" at bounding box center [206, 130] width 61 height 50
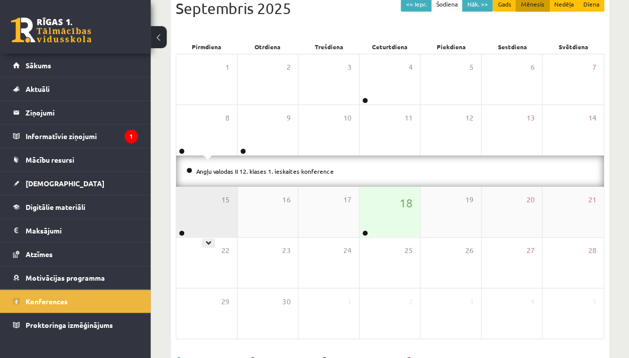
click at [210, 205] on div "15" at bounding box center [206, 212] width 61 height 50
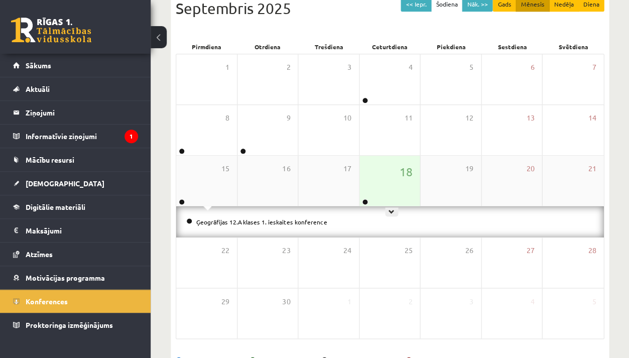
click at [380, 183] on div "18" at bounding box center [389, 181] width 61 height 50
click at [52, 179] on span "[DEMOGRAPHIC_DATA]" at bounding box center [65, 183] width 79 height 9
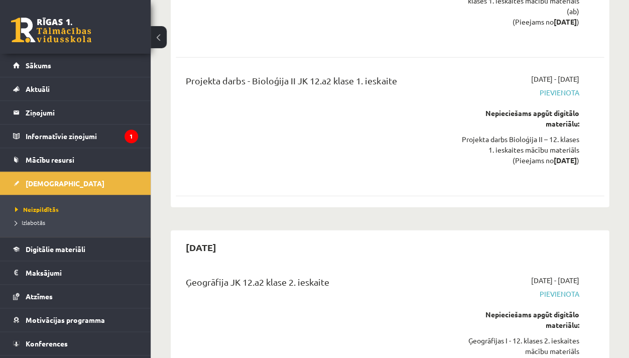
scroll to position [2051, 0]
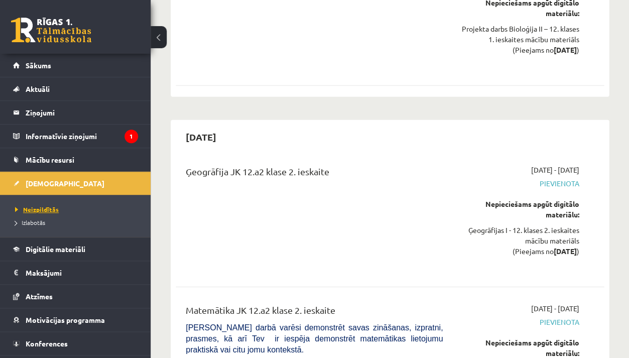
click at [40, 210] on span "Neizpildītās" at bounding box center [37, 209] width 44 height 8
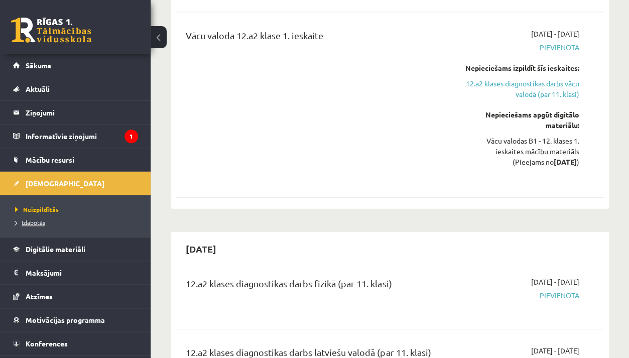
scroll to position [1185, 0]
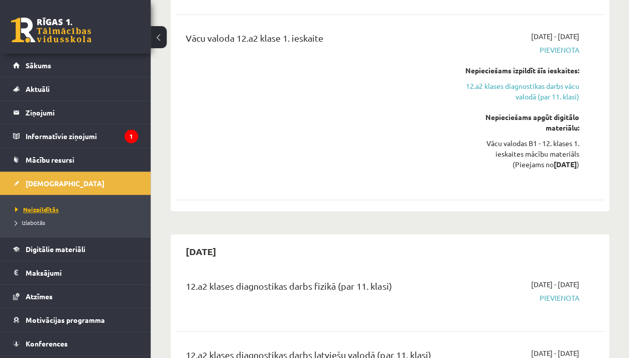
click at [35, 206] on span "Neizpildītās" at bounding box center [37, 209] width 44 height 8
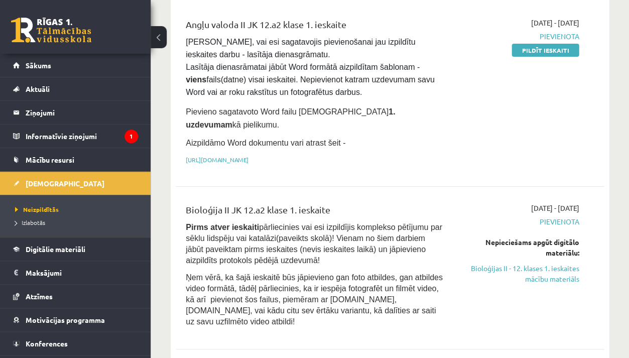
scroll to position [784, 0]
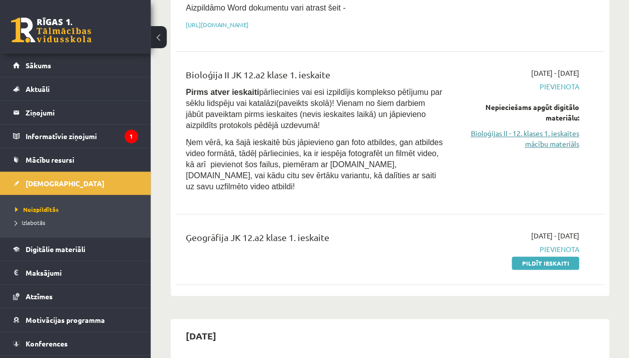
click at [558, 128] on link "Bioloģijas II - 12. klases 1. ieskaites mācību materiāls" at bounding box center [518, 138] width 121 height 21
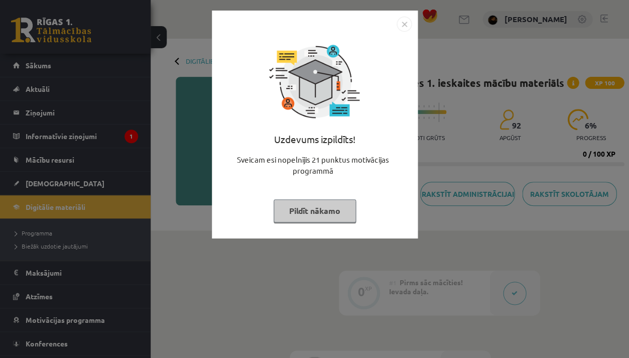
click at [338, 301] on div "Uzdevums izpildīts! Sveicam esi nopelnījis 21 punktus motivācijas programmā Pil…" at bounding box center [314, 179] width 629 height 358
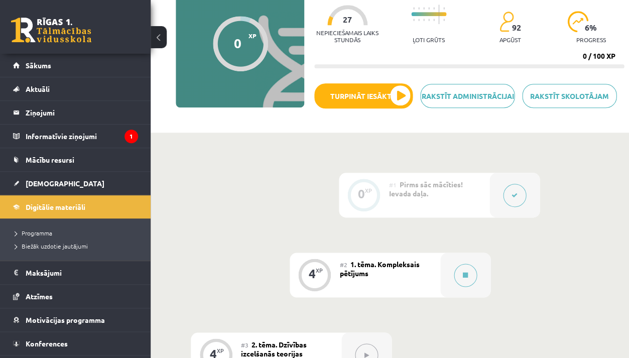
scroll to position [154, 0]
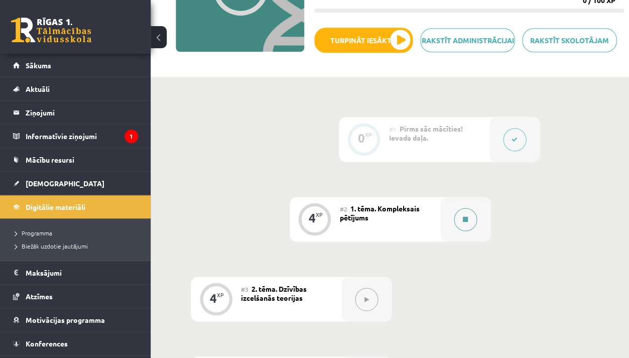
click at [476, 214] on div at bounding box center [465, 219] width 50 height 45
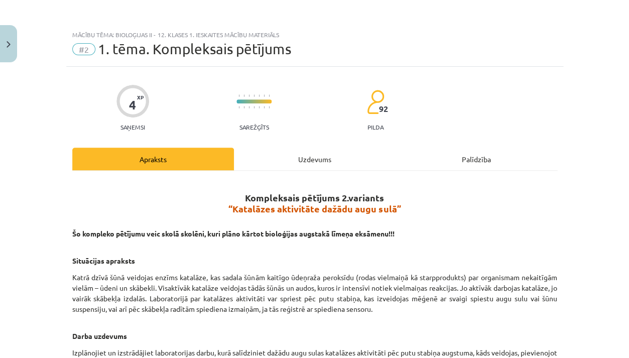
scroll to position [0, 0]
click at [306, 165] on div "Uzdevums" at bounding box center [315, 159] width 162 height 23
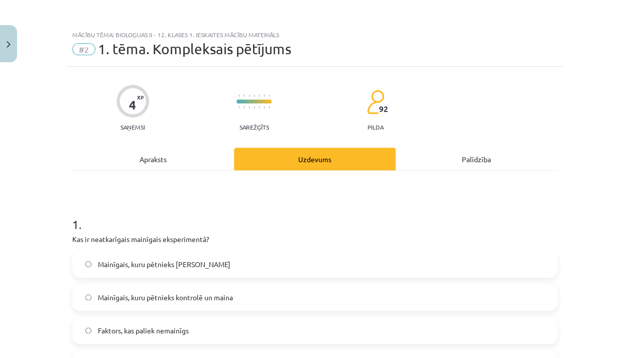
click at [181, 161] on div "Apraksts" at bounding box center [153, 159] width 162 height 23
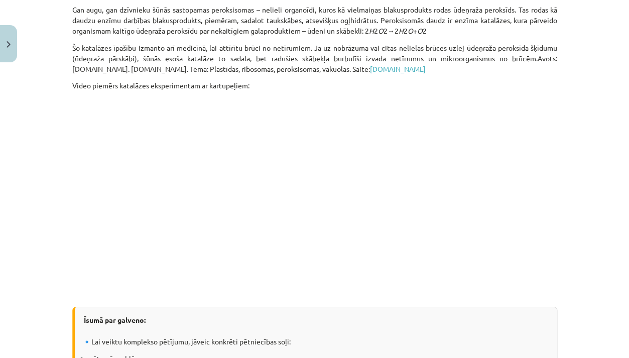
scroll to position [1105, 0]
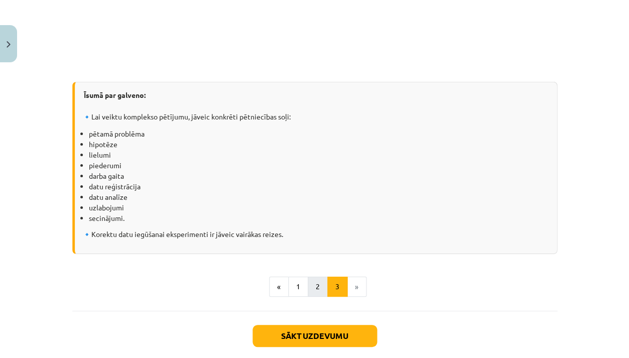
click at [308, 292] on button "2" at bounding box center [318, 287] width 20 height 20
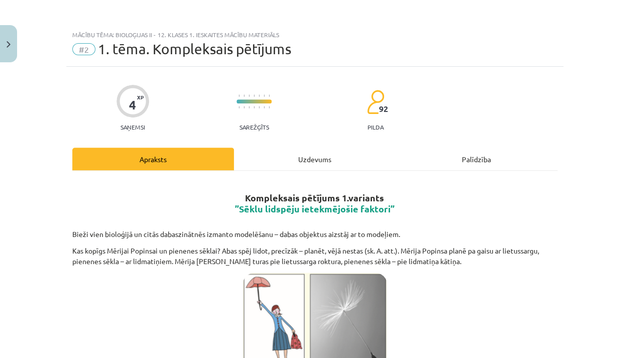
scroll to position [0, 0]
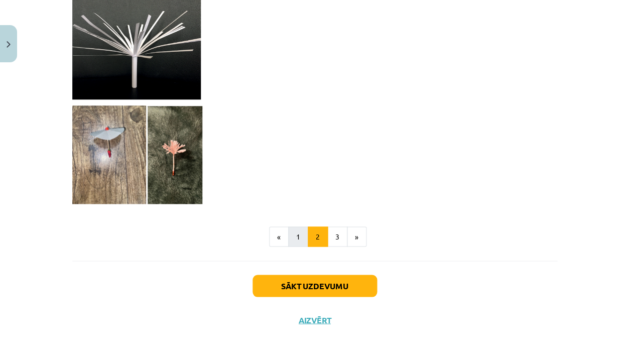
click at [289, 233] on button "1" at bounding box center [298, 236] width 20 height 20
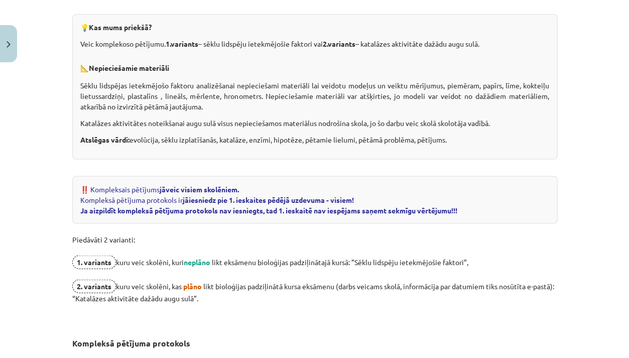
scroll to position [215, 0]
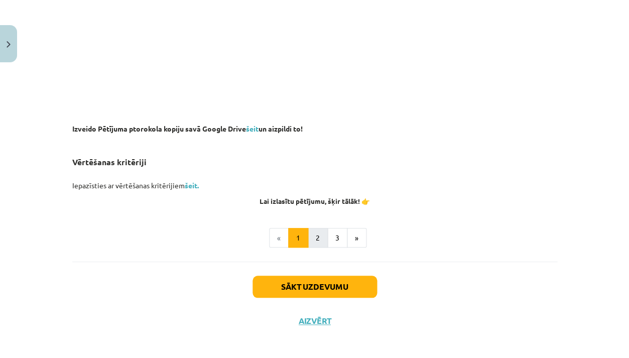
click at [319, 236] on button "2" at bounding box center [318, 238] width 20 height 20
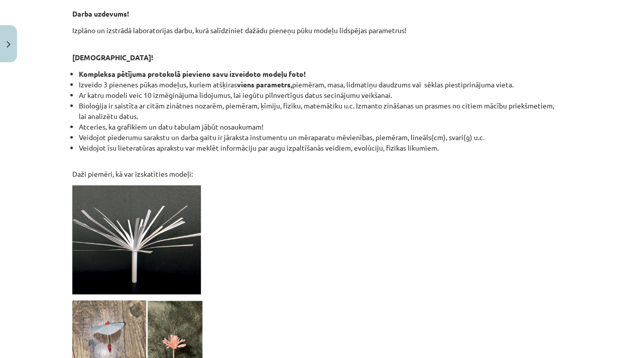
scroll to position [904, 0]
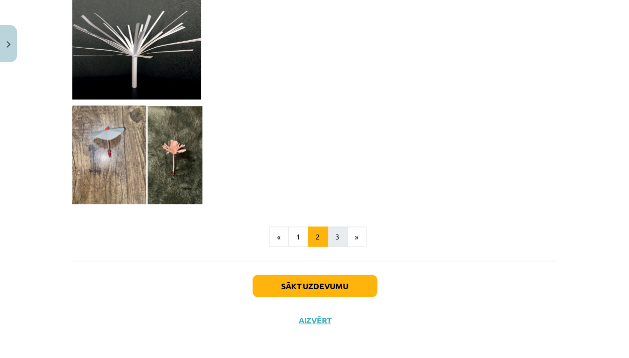
click at [333, 227] on button "3" at bounding box center [337, 236] width 20 height 20
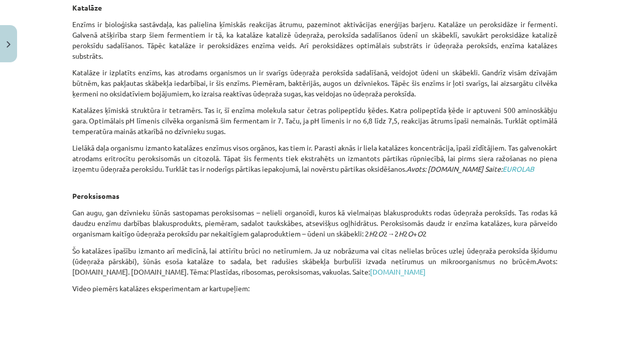
scroll to position [820, 0]
